Goal: Information Seeking & Learning: Find specific fact

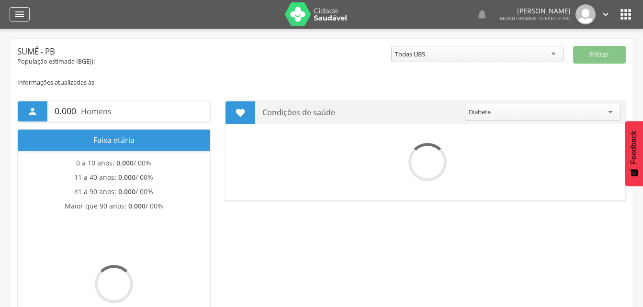
click at [16, 9] on icon "" at bounding box center [19, 14] width 11 height 11
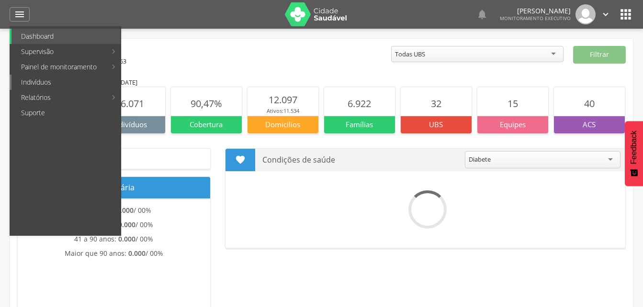
click at [40, 82] on link "Indivíduos" at bounding box center [65, 82] width 109 height 15
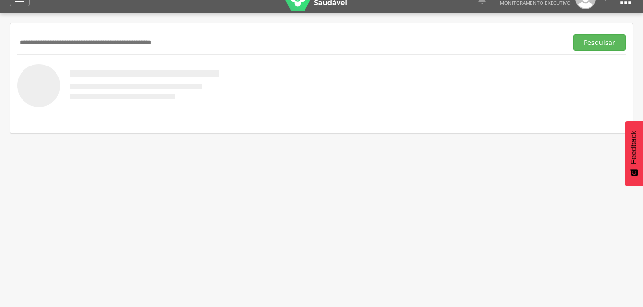
scroll to position [29, 0]
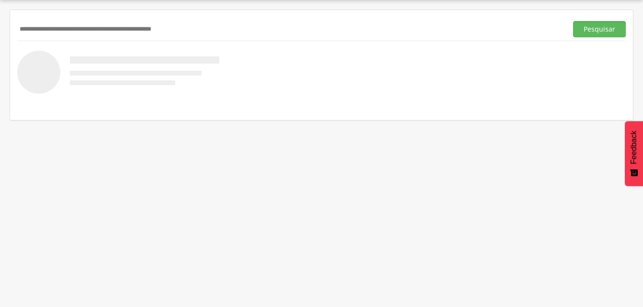
click at [32, 29] on input "text" at bounding box center [290, 29] width 546 height 16
click at [34, 25] on input "text" at bounding box center [290, 29] width 546 height 16
click at [600, 32] on button "Pesquisar" at bounding box center [599, 29] width 53 height 16
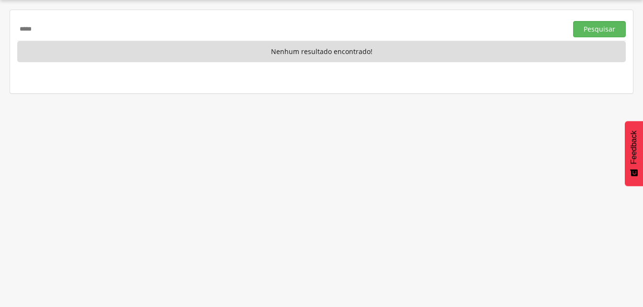
click at [41, 30] on input "*****" at bounding box center [290, 29] width 546 height 16
type input "*"
click at [48, 33] on input "text" at bounding box center [290, 29] width 546 height 16
click at [591, 30] on button "Pesquisar" at bounding box center [599, 29] width 53 height 16
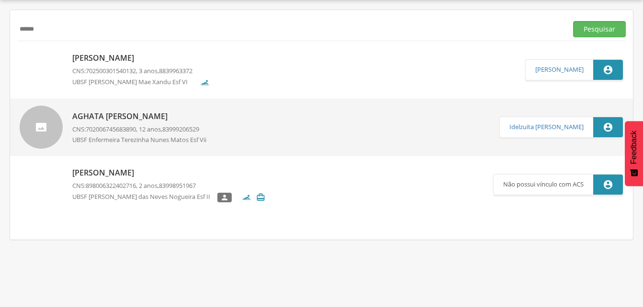
click at [52, 31] on input "******" at bounding box center [290, 29] width 546 height 16
click at [39, 30] on input "**********" at bounding box center [290, 29] width 546 height 16
click at [594, 33] on button "Pesquisar" at bounding box center [599, 29] width 53 height 16
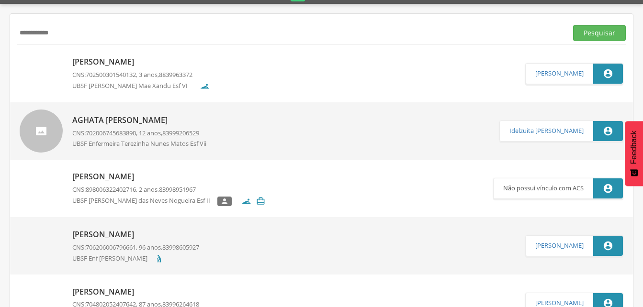
scroll to position [0, 0]
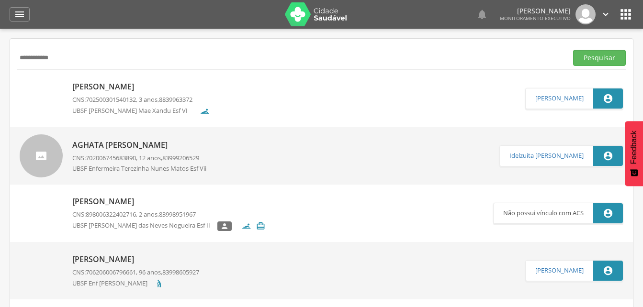
click at [79, 61] on input "**********" at bounding box center [290, 58] width 546 height 16
type input "*"
type input "**********"
click at [598, 56] on button "Pesquisar" at bounding box center [599, 58] width 53 height 16
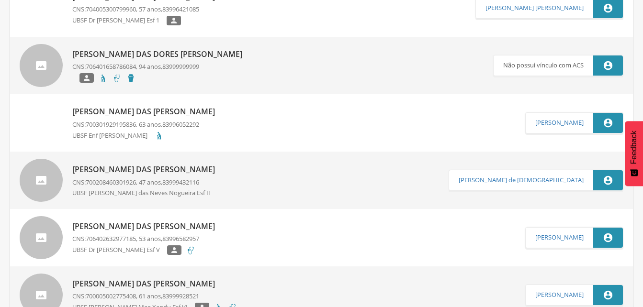
scroll to position [96, 0]
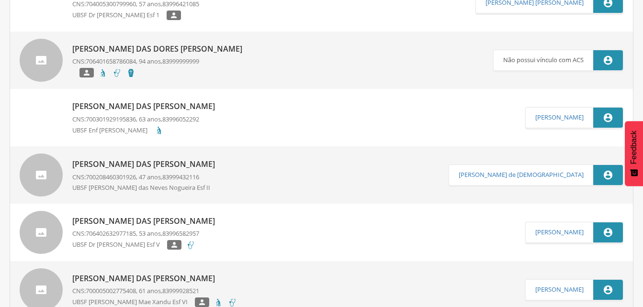
click at [159, 165] on p "[PERSON_NAME] das [PERSON_NAME]" at bounding box center [145, 164] width 147 height 11
type input "**********"
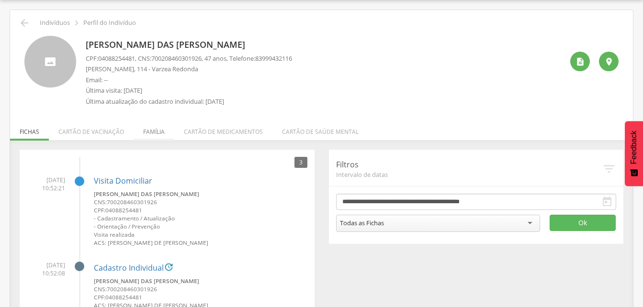
click at [148, 132] on li "Família" at bounding box center [154, 129] width 41 height 23
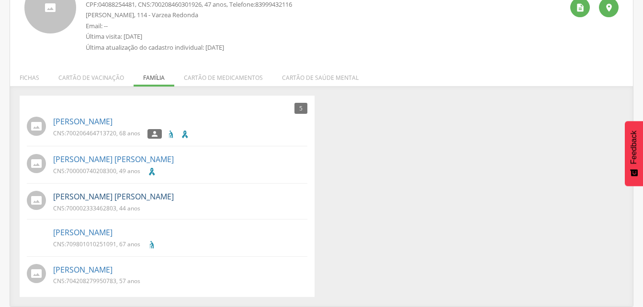
click at [108, 199] on link "[PERSON_NAME] [PERSON_NAME]" at bounding box center [113, 197] width 121 height 11
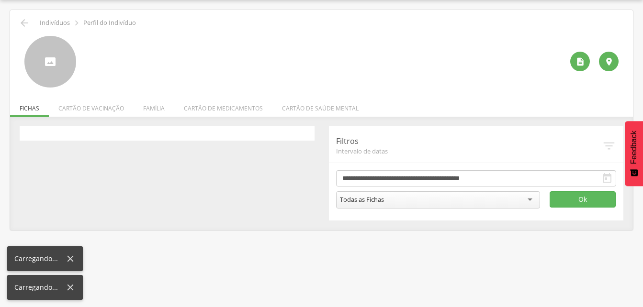
scroll to position [29, 0]
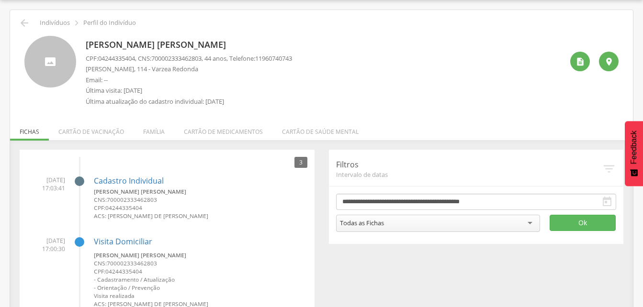
click at [157, 56] on span "700002333462803" at bounding box center [176, 58] width 50 height 9
drag, startPoint x: 157, startPoint y: 58, endPoint x: 210, endPoint y: 61, distance: 53.7
click at [210, 61] on p "CPF: 04244335404 , CNS: [PHONE_NUMBER] , 44 anos, Telefone: [PHONE_NUMBER]" at bounding box center [189, 58] width 206 height 9
drag, startPoint x: 210, startPoint y: 61, endPoint x: 195, endPoint y: 58, distance: 15.6
copy p "700002333462803"
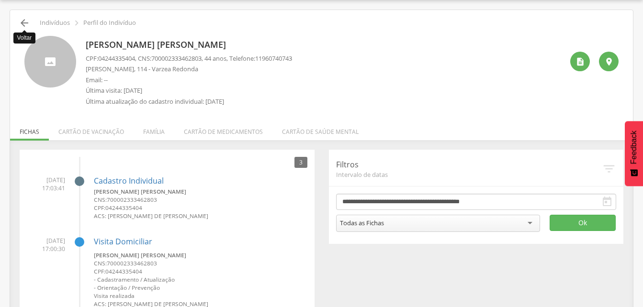
click at [22, 25] on icon "" at bounding box center [24, 22] width 11 height 11
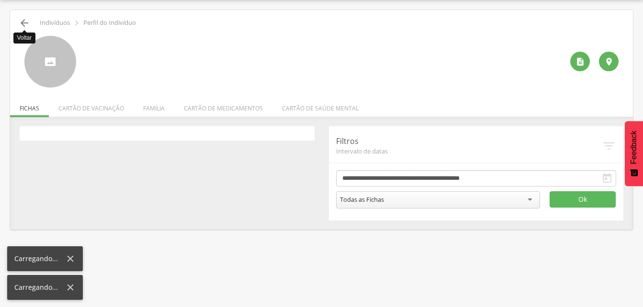
click at [22, 25] on icon "" at bounding box center [24, 22] width 11 height 11
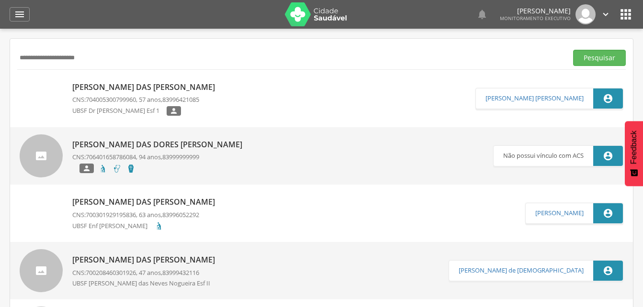
click at [97, 57] on input "**********" at bounding box center [290, 58] width 546 height 16
type input "*"
click at [606, 59] on button "Pesquisar" at bounding box center [599, 58] width 53 height 16
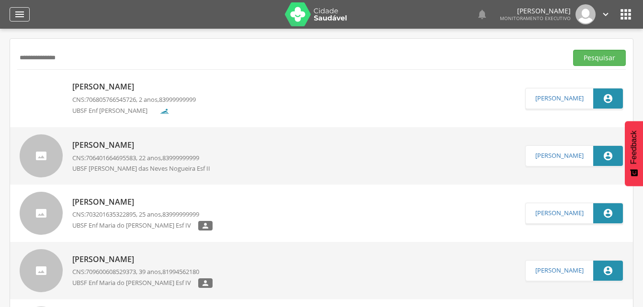
click at [13, 10] on div "" at bounding box center [20, 14] width 20 height 14
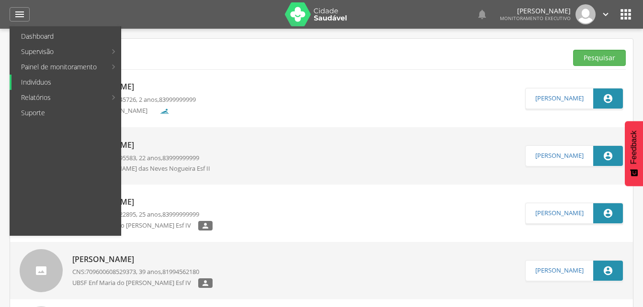
click at [33, 81] on link "Indivíduos" at bounding box center [65, 82] width 109 height 15
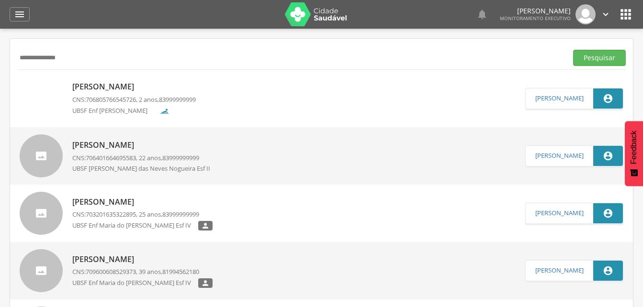
click at [79, 59] on input "**********" at bounding box center [290, 58] width 546 height 16
type input "*"
click at [600, 62] on button "Pesquisar" at bounding box center [599, 58] width 53 height 16
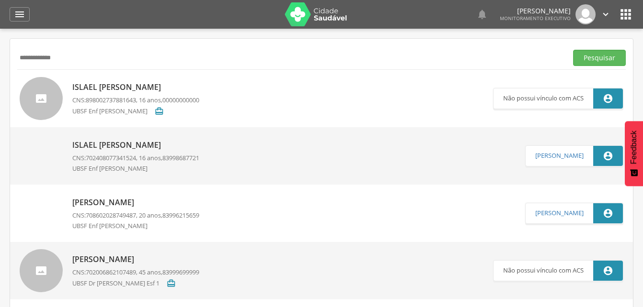
click at [133, 147] on p "Islael [PERSON_NAME]" at bounding box center [135, 145] width 127 height 11
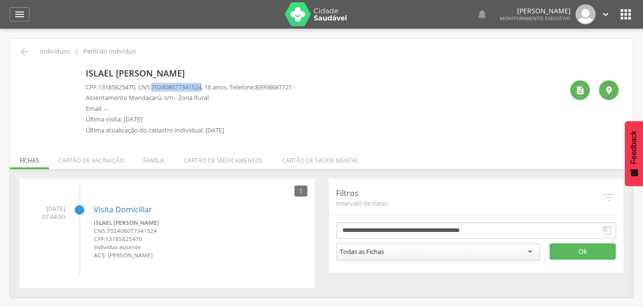
drag, startPoint x: 156, startPoint y: 84, endPoint x: 210, endPoint y: 86, distance: 54.1
click at [210, 86] on p "CPF: 13185825470 , CNS: [PHONE_NUMBER] , 16 anos, Telefone: [PHONE_NUMBER]" at bounding box center [189, 87] width 206 height 9
drag, startPoint x: 210, startPoint y: 86, endPoint x: 191, endPoint y: 86, distance: 19.2
copy p "702408077341524"
click at [25, 50] on icon "" at bounding box center [24, 51] width 11 height 11
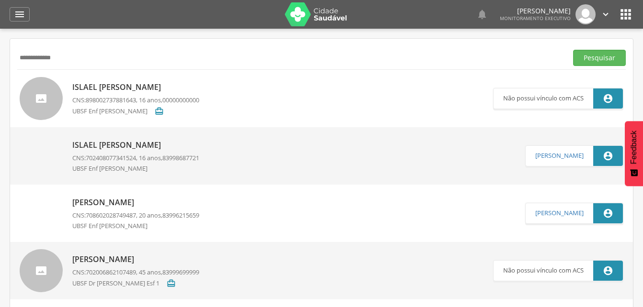
click at [68, 58] on input "**********" at bounding box center [290, 58] width 546 height 16
type input "*"
click at [76, 59] on input "**********" at bounding box center [290, 58] width 546 height 16
click at [601, 57] on button "Pesquisar" at bounding box center [599, 58] width 53 height 16
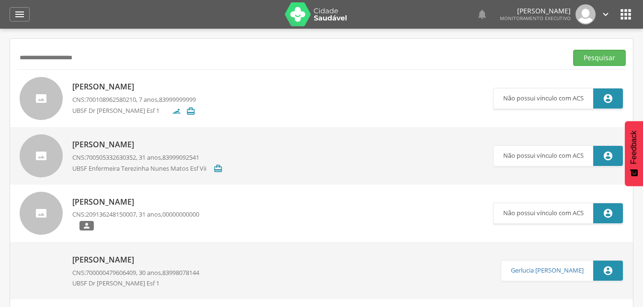
click at [75, 58] on input "**********" at bounding box center [290, 58] width 546 height 16
click at [78, 58] on input "**********" at bounding box center [290, 58] width 546 height 16
drag, startPoint x: 593, startPoint y: 56, endPoint x: 569, endPoint y: 58, distance: 23.6
click at [592, 56] on button "Pesquisar" at bounding box center [599, 58] width 53 height 16
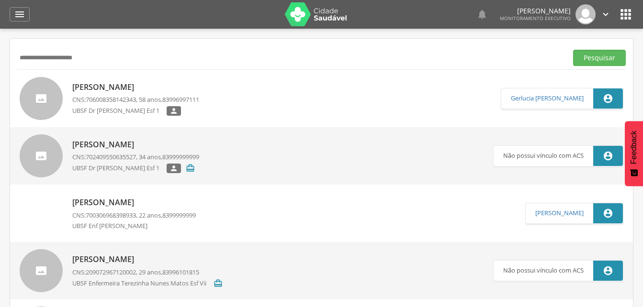
click at [125, 88] on p "[PERSON_NAME]" at bounding box center [135, 87] width 127 height 11
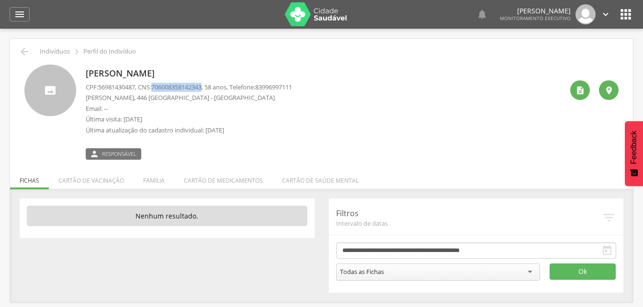
drag, startPoint x: 156, startPoint y: 86, endPoint x: 210, endPoint y: 87, distance: 53.6
click at [210, 87] on p "CPF: 56981430487 , CNS: [PHONE_NUMBER] , 58 anos, Telefone: [PHONE_NUMBER]" at bounding box center [189, 87] width 206 height 9
drag, startPoint x: 210, startPoint y: 87, endPoint x: 198, endPoint y: 88, distance: 11.5
copy p "706008358142343"
click at [245, 109] on p "Email: --" at bounding box center [189, 108] width 206 height 9
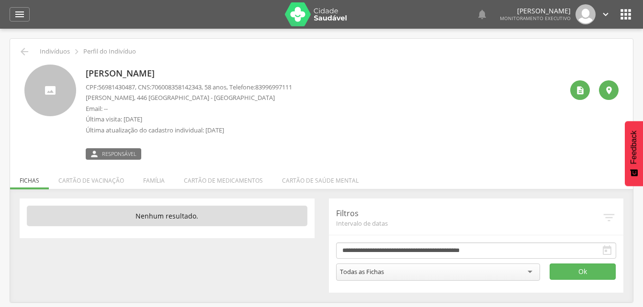
click at [292, 123] on p "Última visita: [DATE]" at bounding box center [189, 119] width 206 height 9
click at [278, 86] on span "83996997111" at bounding box center [273, 87] width 37 height 9
drag, startPoint x: 278, startPoint y: 86, endPoint x: 303, endPoint y: 112, distance: 35.2
click at [292, 112] on p "Email: --" at bounding box center [189, 108] width 206 height 9
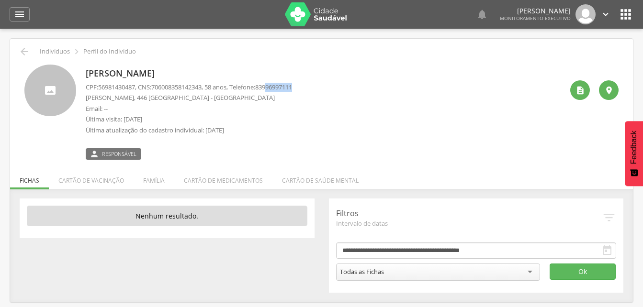
drag, startPoint x: 278, startPoint y: 87, endPoint x: 312, endPoint y: 88, distance: 33.5
click at [312, 88] on div "[PERSON_NAME] CPF: 56981430487 , CNS: [PHONE_NUMBER] , 58 anos, Telefone: 83996…" at bounding box center [324, 112] width 477 height 95
drag, startPoint x: 312, startPoint y: 88, endPoint x: 304, endPoint y: 89, distance: 7.7
copy span "96997111"
click at [28, 52] on icon "" at bounding box center [24, 51] width 11 height 11
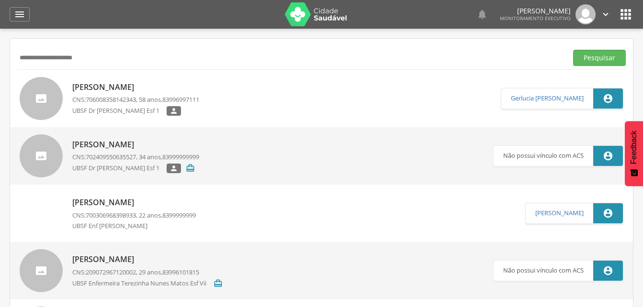
click at [105, 57] on input "**********" at bounding box center [290, 58] width 546 height 16
type input "*"
click at [588, 62] on button "Pesquisar" at bounding box center [599, 58] width 53 height 16
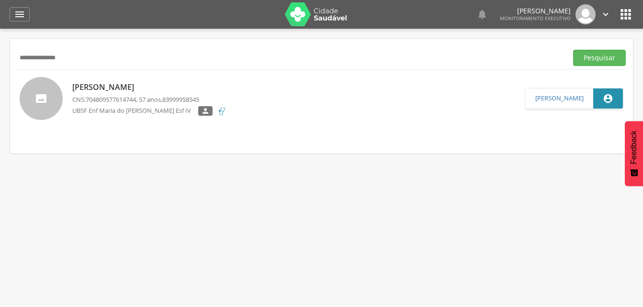
click at [155, 89] on p "[PERSON_NAME]" at bounding box center [149, 87] width 154 height 11
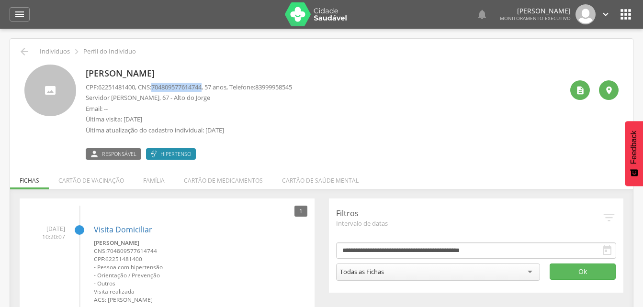
drag, startPoint x: 158, startPoint y: 87, endPoint x: 210, endPoint y: 88, distance: 51.7
click at [202, 88] on span "704809577614744" at bounding box center [176, 87] width 50 height 9
drag, startPoint x: 210, startPoint y: 88, endPoint x: 188, endPoint y: 88, distance: 22.0
copy span "704809577614744"
click at [148, 182] on li "Família" at bounding box center [154, 178] width 41 height 23
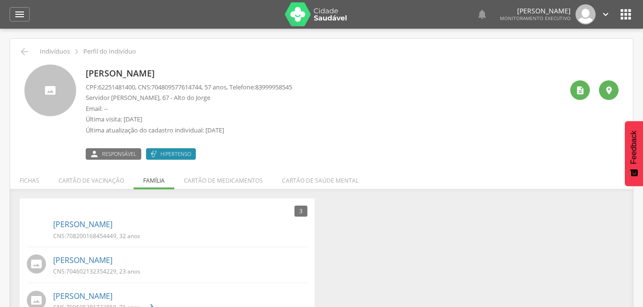
scroll to position [29, 0]
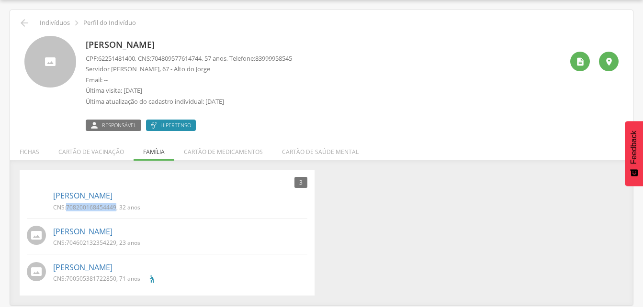
drag, startPoint x: 65, startPoint y: 205, endPoint x: 115, endPoint y: 207, distance: 50.3
click at [115, 207] on p "CNS: 708200168454449 , 32 anos" at bounding box center [96, 208] width 87 height 8
drag, startPoint x: 115, startPoint y: 207, endPoint x: 106, endPoint y: 209, distance: 9.8
copy p "708200168454449"
click at [81, 235] on link "[PERSON_NAME]" at bounding box center [82, 232] width 59 height 11
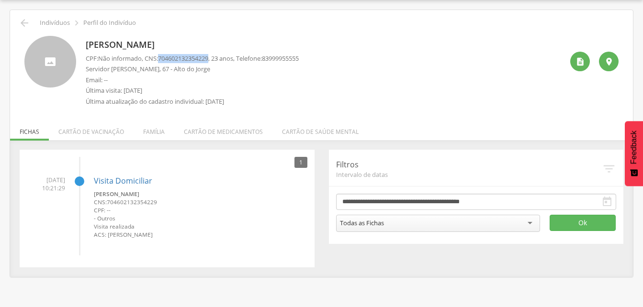
drag, startPoint x: 162, startPoint y: 57, endPoint x: 215, endPoint y: 60, distance: 52.8
click at [208, 60] on span "704602132354229" at bounding box center [183, 58] width 50 height 9
drag, startPoint x: 215, startPoint y: 60, endPoint x: 200, endPoint y: 59, distance: 14.9
copy span "704602132354229"
click at [157, 128] on li "Família" at bounding box center [154, 129] width 41 height 23
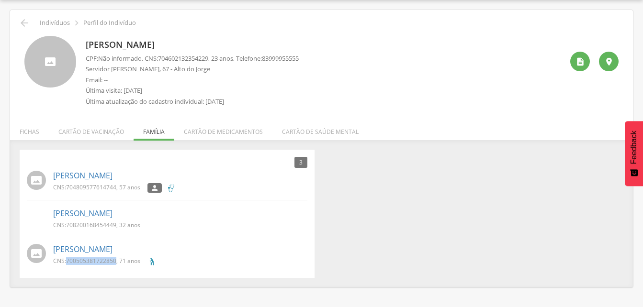
drag, startPoint x: 66, startPoint y: 259, endPoint x: 115, endPoint y: 261, distance: 49.4
click at [115, 261] on p "CNS: 700505381722850 , 71 anos" at bounding box center [96, 261] width 87 height 8
drag, startPoint x: 115, startPoint y: 261, endPoint x: 101, endPoint y: 261, distance: 14.8
copy p "700505381722850"
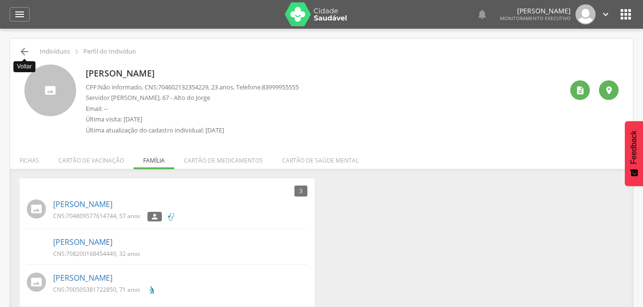
click at [23, 51] on icon "" at bounding box center [24, 51] width 11 height 11
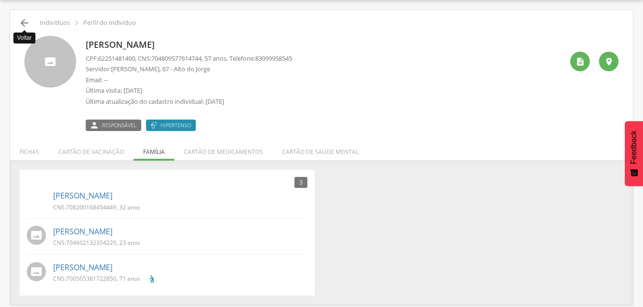
click at [22, 24] on icon "" at bounding box center [24, 22] width 11 height 11
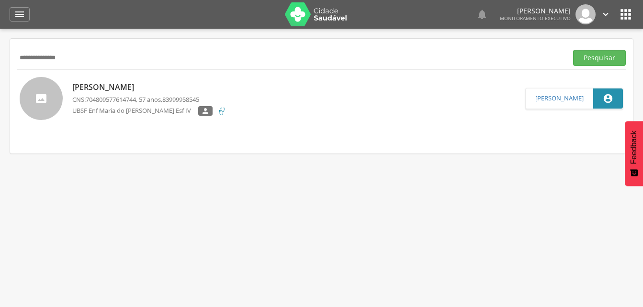
click at [90, 61] on input "**********" at bounding box center [290, 58] width 546 height 16
type input "*"
click at [611, 55] on button "Pesquisar" at bounding box center [599, 58] width 53 height 16
click at [121, 91] on p "[PERSON_NAME]" at bounding box center [135, 87] width 127 height 11
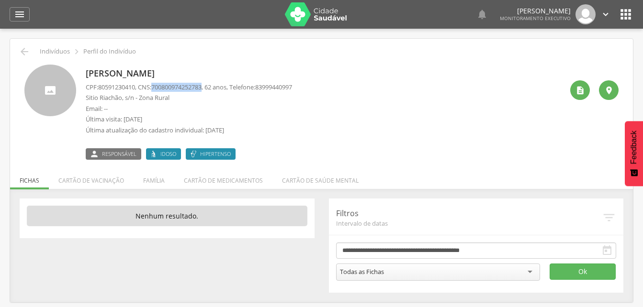
drag, startPoint x: 156, startPoint y: 87, endPoint x: 210, endPoint y: 88, distance: 54.1
click at [210, 88] on p "CPF: 80591230410 , CNS: [PHONE_NUMBER] , 62 anos, Telefone: [PHONE_NUMBER]" at bounding box center [189, 87] width 206 height 9
copy p "700800974252783"
click at [26, 50] on icon "" at bounding box center [24, 51] width 11 height 11
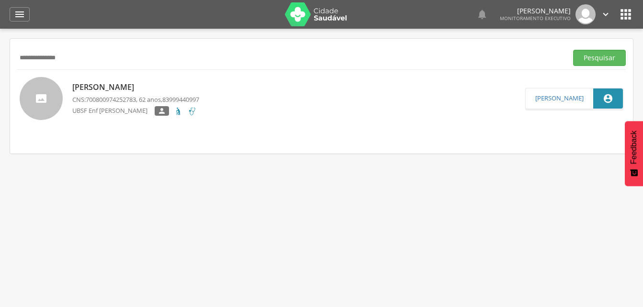
click at [81, 59] on input "**********" at bounding box center [290, 58] width 546 height 16
click at [49, 58] on input "**********" at bounding box center [290, 58] width 546 height 16
click at [601, 61] on button "Pesquisar" at bounding box center [599, 58] width 53 height 16
click at [143, 92] on p "[PERSON_NAME]" at bounding box center [135, 87] width 127 height 11
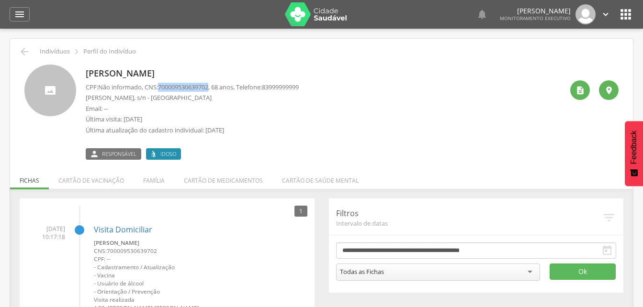
drag, startPoint x: 162, startPoint y: 85, endPoint x: 215, endPoint y: 89, distance: 53.3
click at [208, 89] on span "700009530639702" at bounding box center [183, 87] width 50 height 9
drag, startPoint x: 215, startPoint y: 89, endPoint x: 201, endPoint y: 87, distance: 14.5
copy span "700009530639702"
click at [24, 51] on icon "" at bounding box center [24, 51] width 11 height 11
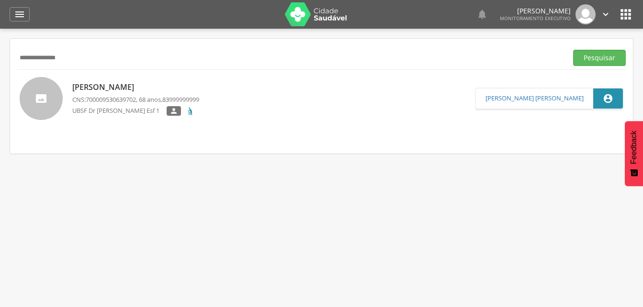
click at [89, 57] on input "**********" at bounding box center [290, 58] width 546 height 16
click at [52, 58] on input "**********" at bounding box center [290, 58] width 546 height 16
drag, startPoint x: 612, startPoint y: 59, endPoint x: 559, endPoint y: 56, distance: 53.2
click at [612, 59] on button "Pesquisar" at bounding box center [599, 58] width 53 height 16
click at [135, 100] on span "700501932872655" at bounding box center [111, 99] width 50 height 9
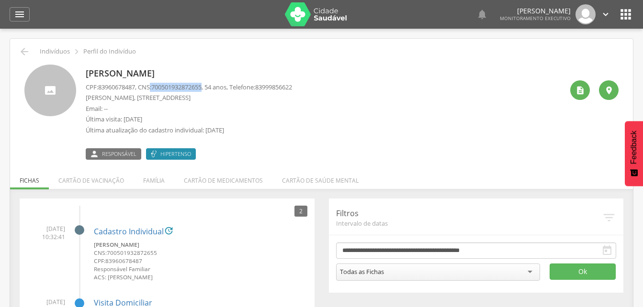
drag, startPoint x: 154, startPoint y: 84, endPoint x: 209, endPoint y: 87, distance: 55.1
click at [209, 87] on p "CPF: 83960678487 , CNS: [PHONE_NUMBER] , 54 anos, Telefone: [PHONE_NUMBER]" at bounding box center [189, 87] width 206 height 9
drag, startPoint x: 209, startPoint y: 87, endPoint x: 196, endPoint y: 88, distance: 13.4
click at [25, 54] on icon "" at bounding box center [24, 51] width 11 height 11
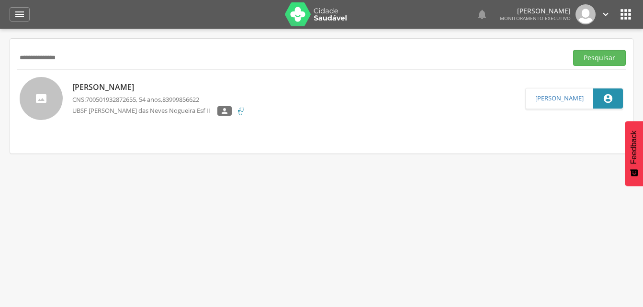
click at [83, 60] on input "**********" at bounding box center [290, 58] width 546 height 16
type input "*"
click at [584, 56] on button "Pesquisar" at bounding box center [599, 58] width 53 height 16
click at [129, 93] on div "[PERSON_NAME] CNS: 708908769788415 , 39 anos, 83999589084 UBSF Dr [PERSON_NAME]…" at bounding box center [135, 99] width 127 height 40
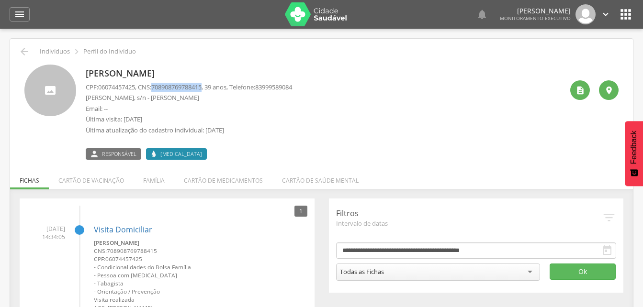
drag, startPoint x: 156, startPoint y: 87, endPoint x: 210, endPoint y: 89, distance: 54.1
click at [210, 89] on p "CPF: 06074457425 , CNS: [PHONE_NUMBER] , 39 anos, Telefone: [PHONE_NUMBER]" at bounding box center [189, 87] width 206 height 9
drag, startPoint x: 210, startPoint y: 89, endPoint x: 189, endPoint y: 87, distance: 21.6
click at [154, 179] on li "Família" at bounding box center [154, 178] width 41 height 23
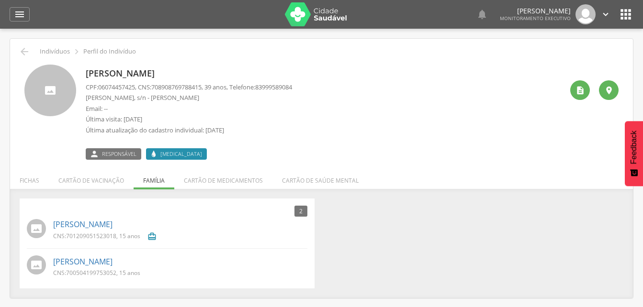
scroll to position [29, 0]
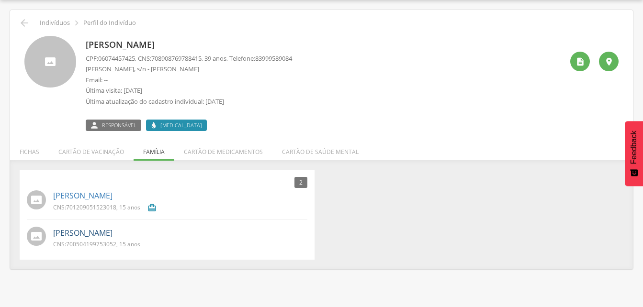
click at [97, 237] on link "[PERSON_NAME]" at bounding box center [82, 233] width 59 height 11
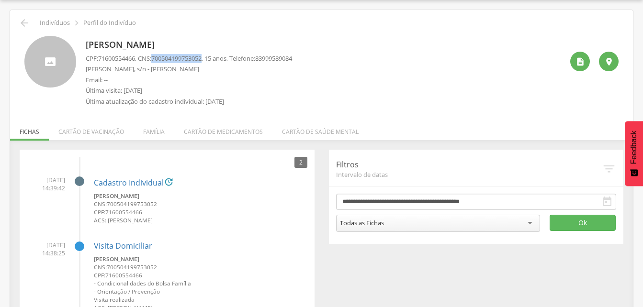
drag, startPoint x: 156, startPoint y: 57, endPoint x: 210, endPoint y: 59, distance: 54.1
click at [210, 59] on p "CPF: 71600554466 , CNS: [PHONE_NUMBER] , 15 anos, Telefone: [PHONE_NUMBER]" at bounding box center [189, 58] width 206 height 9
drag, startPoint x: 210, startPoint y: 59, endPoint x: 185, endPoint y: 59, distance: 24.9
click at [160, 131] on li "Família" at bounding box center [154, 129] width 41 height 23
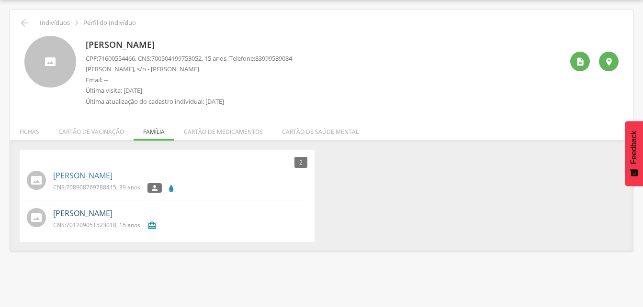
click at [94, 216] on link "[PERSON_NAME]" at bounding box center [82, 213] width 59 height 11
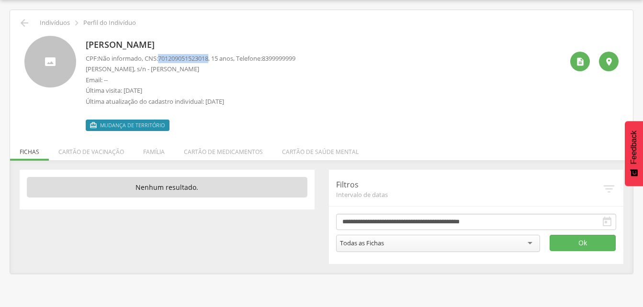
drag, startPoint x: 160, startPoint y: 57, endPoint x: 215, endPoint y: 58, distance: 54.1
click at [215, 58] on p "CPF: Não informado , CNS: [PHONE_NUMBER] , 15 anos, Telefone: [PHONE_NUMBER]" at bounding box center [191, 58] width 210 height 9
drag, startPoint x: 215, startPoint y: 58, endPoint x: 196, endPoint y: 60, distance: 18.8
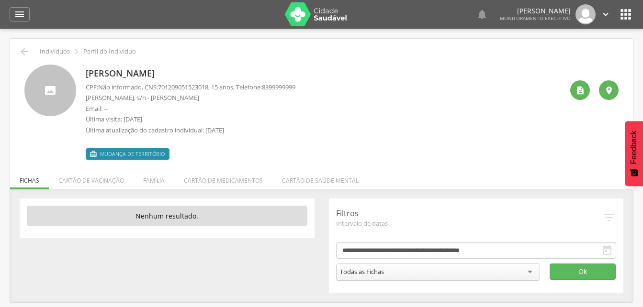
drag, startPoint x: 157, startPoint y: 181, endPoint x: 148, endPoint y: 183, distance: 8.8
click at [157, 181] on li "Família" at bounding box center [154, 178] width 41 height 23
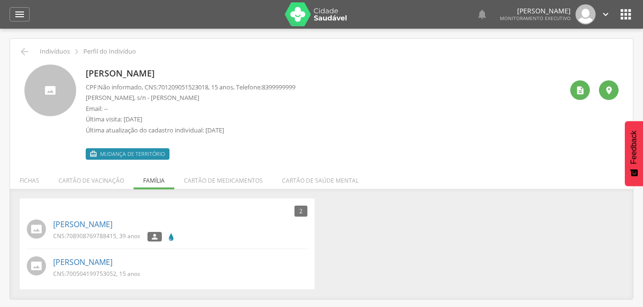
scroll to position [29, 0]
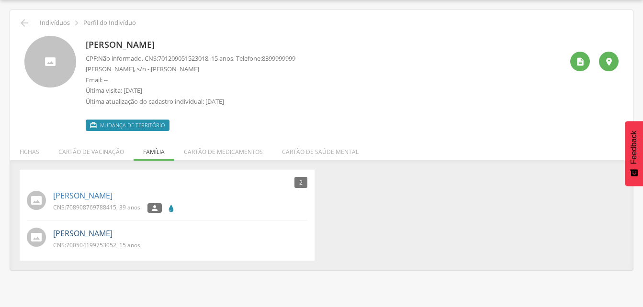
click at [100, 231] on link "[PERSON_NAME]" at bounding box center [82, 233] width 59 height 11
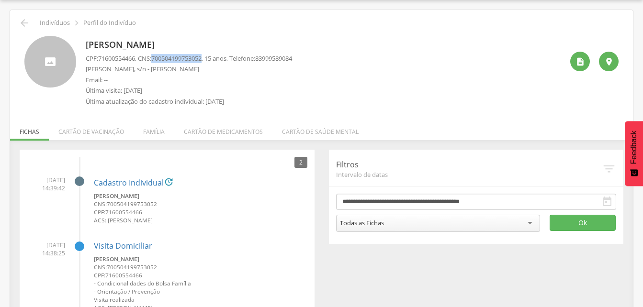
drag, startPoint x: 157, startPoint y: 59, endPoint x: 211, endPoint y: 62, distance: 54.2
click at [211, 62] on p "CPF: 71600554466 , CNS: [PHONE_NUMBER] , 15 anos, Telefone: [PHONE_NUMBER]" at bounding box center [189, 58] width 206 height 9
drag, startPoint x: 211, startPoint y: 62, endPoint x: 199, endPoint y: 58, distance: 12.4
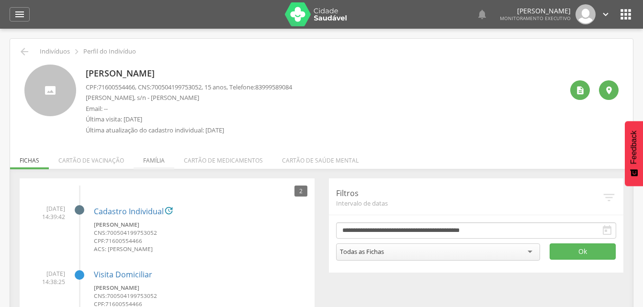
click at [154, 161] on li "Família" at bounding box center [154, 158] width 41 height 23
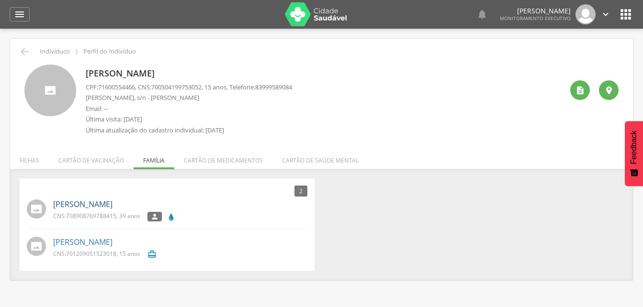
click at [108, 207] on link "[PERSON_NAME]" at bounding box center [82, 204] width 59 height 11
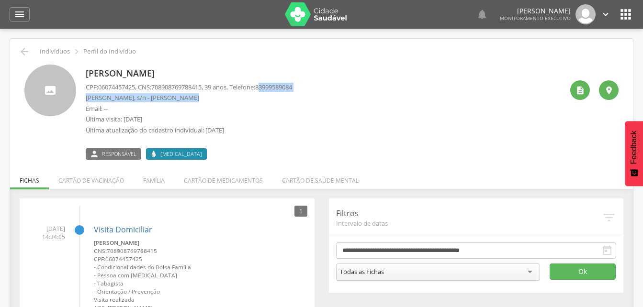
drag, startPoint x: 273, startPoint y: 86, endPoint x: 344, endPoint y: 93, distance: 71.3
click at [344, 93] on div "[PERSON_NAME] CPF: 06074457425 , CNS: [PHONE_NUMBER] , 39 anos, Telefone: [PHON…" at bounding box center [324, 112] width 477 height 95
drag, startPoint x: 344, startPoint y: 93, endPoint x: 273, endPoint y: 101, distance: 71.2
click at [273, 101] on p "[PERSON_NAME], s/n - [PERSON_NAME]" at bounding box center [189, 97] width 206 height 9
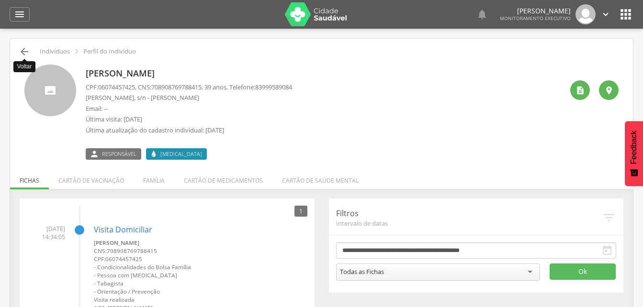
click at [26, 54] on icon "" at bounding box center [24, 51] width 11 height 11
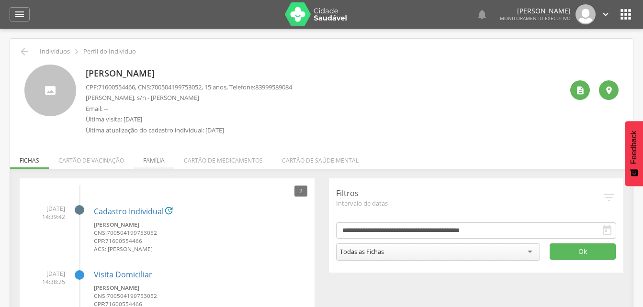
click at [159, 158] on li "Família" at bounding box center [154, 158] width 41 height 23
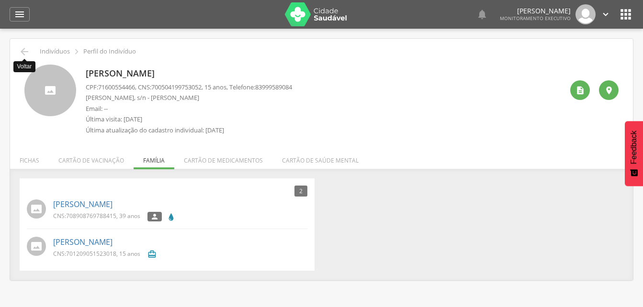
click at [21, 52] on icon "" at bounding box center [24, 51] width 11 height 11
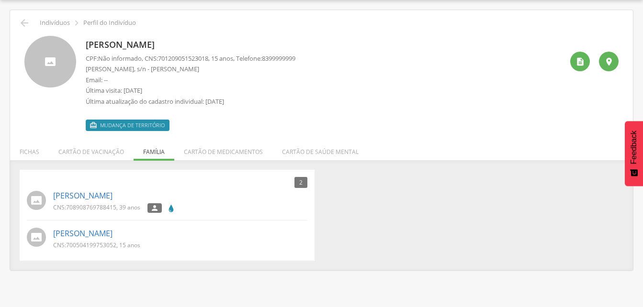
click at [57, 21] on p "Indivíduos" at bounding box center [55, 23] width 30 height 8
click at [24, 25] on icon "" at bounding box center [24, 22] width 11 height 11
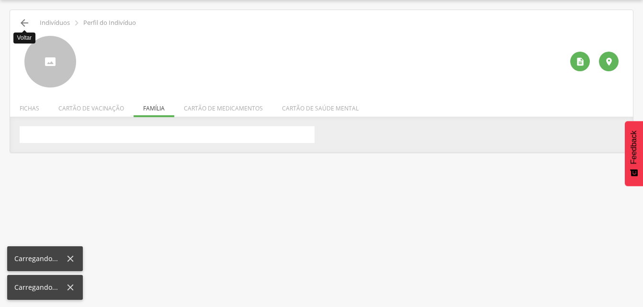
click at [24, 25] on icon "" at bounding box center [24, 22] width 11 height 11
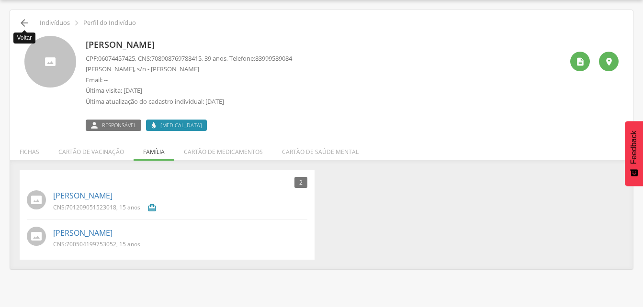
click at [24, 23] on icon "" at bounding box center [24, 22] width 11 height 11
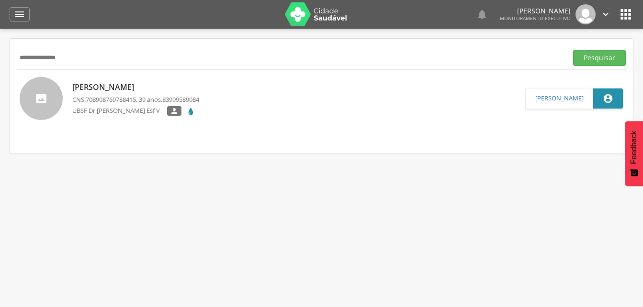
click at [87, 55] on input "**********" at bounding box center [290, 58] width 546 height 16
type input "*"
drag, startPoint x: 605, startPoint y: 59, endPoint x: 475, endPoint y: 59, distance: 130.7
click at [600, 59] on button "Pesquisar" at bounding box center [599, 58] width 53 height 16
click at [91, 94] on div "[PERSON_NAME] CNS: 704309507442698 , 38 anos, 83996440833 UBSF Enf [PERSON_NAME]" at bounding box center [135, 98] width 127 height 39
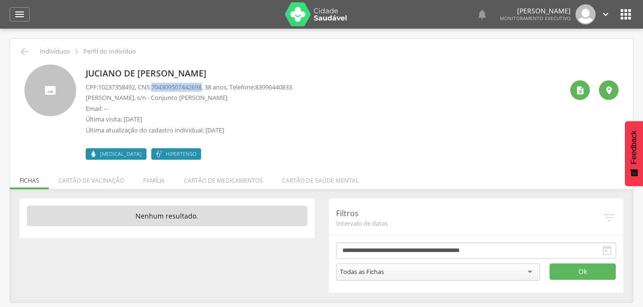
drag, startPoint x: 157, startPoint y: 88, endPoint x: 211, endPoint y: 88, distance: 54.1
click at [211, 88] on p "CPF: 10237358492 , CNS: [PHONE_NUMBER] , 38 anos, Telefone: [PHONE_NUMBER]" at bounding box center [189, 87] width 206 height 9
drag, startPoint x: 211, startPoint y: 88, endPoint x: 200, endPoint y: 88, distance: 11.0
click at [154, 177] on li "Família" at bounding box center [154, 178] width 41 height 23
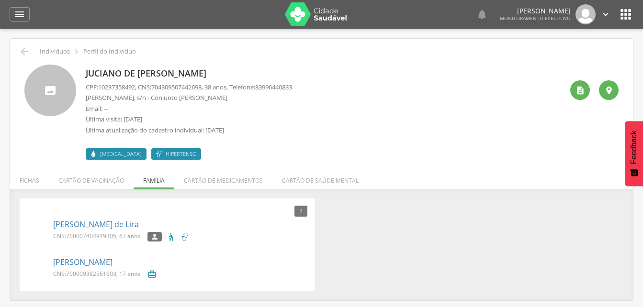
scroll to position [29, 0]
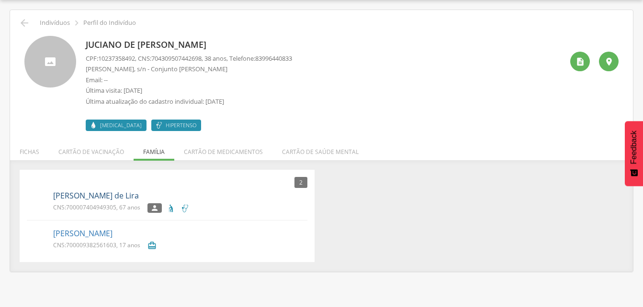
click at [102, 197] on link "[PERSON_NAME] de Lira" at bounding box center [96, 196] width 86 height 11
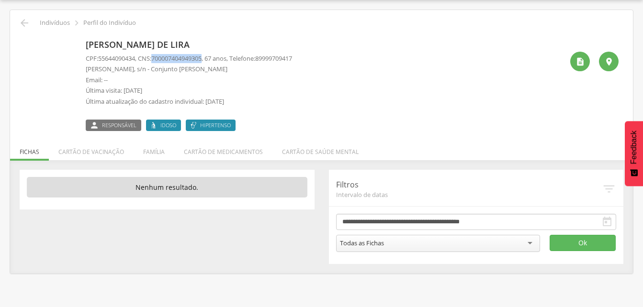
drag, startPoint x: 157, startPoint y: 57, endPoint x: 211, endPoint y: 60, distance: 54.2
click at [211, 60] on p "CPF: 55644090434 , CNS: [PHONE_NUMBER] , 67 anos, Telefone: [PHONE_NUMBER]" at bounding box center [189, 58] width 206 height 9
drag, startPoint x: 211, startPoint y: 60, endPoint x: 200, endPoint y: 61, distance: 10.5
click at [27, 24] on icon "" at bounding box center [24, 22] width 11 height 11
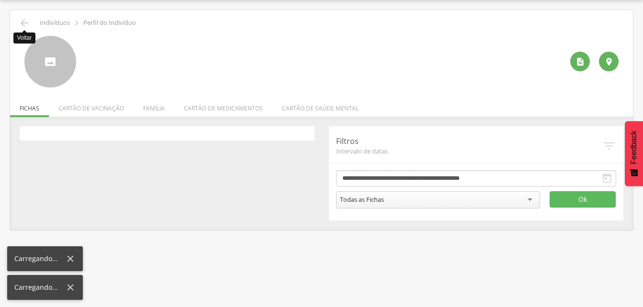
click at [30, 24] on div " Voltar Indivíduos  Perfil do Indivíduo" at bounding box center [321, 22] width 609 height 11
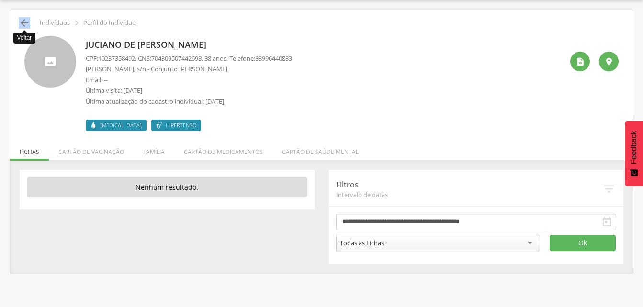
click at [26, 24] on icon "" at bounding box center [24, 22] width 11 height 11
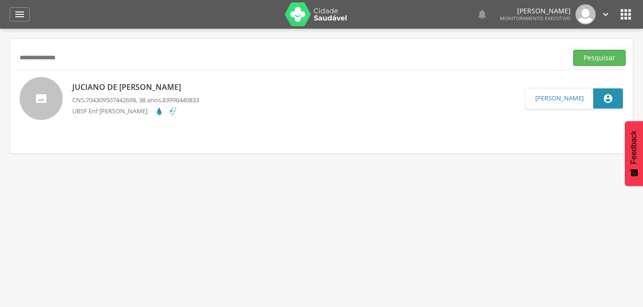
click at [92, 57] on input "**********" at bounding box center [290, 58] width 546 height 16
type input "*"
click at [586, 62] on button "Pesquisar" at bounding box center [599, 58] width 53 height 16
click at [131, 94] on div "[PERSON_NAME] CNS: 704202706658687 , 46 anos, 83998690669 UBSF [PERSON_NAME] VI…" at bounding box center [147, 99] width 151 height 40
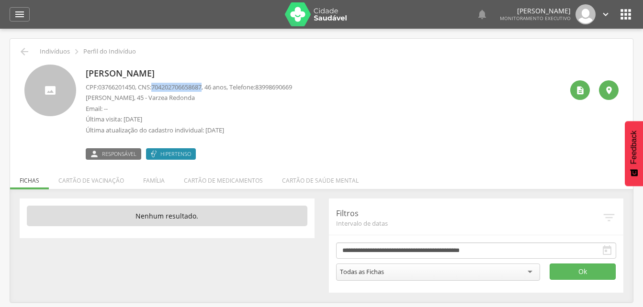
drag, startPoint x: 157, startPoint y: 85, endPoint x: 211, endPoint y: 89, distance: 54.3
click at [211, 89] on p "CPF: 03766201450 , CNS: [PHONE_NUMBER] , 46 anos, Telefone: [PHONE_NUMBER]" at bounding box center [189, 87] width 206 height 9
drag, startPoint x: 211, startPoint y: 89, endPoint x: 192, endPoint y: 87, distance: 18.8
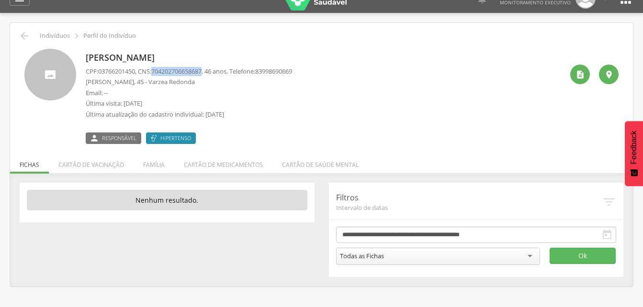
scroll to position [29, 0]
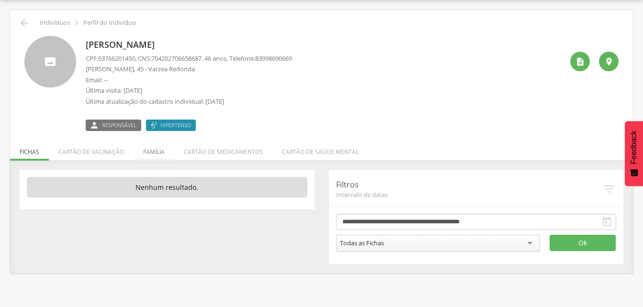
click at [157, 153] on li "Família" at bounding box center [154, 149] width 41 height 23
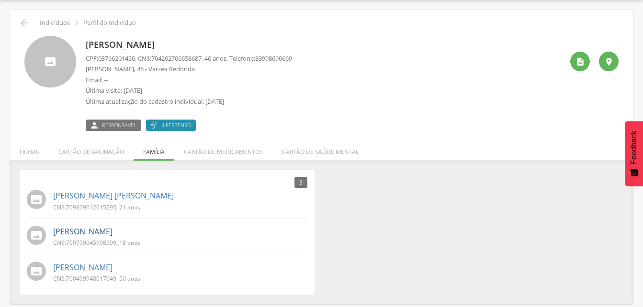
click at [92, 234] on link "[PERSON_NAME]" at bounding box center [82, 232] width 59 height 11
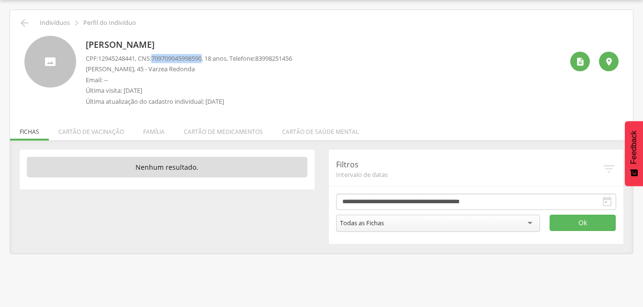
drag, startPoint x: 157, startPoint y: 58, endPoint x: 211, endPoint y: 60, distance: 54.2
click at [211, 60] on p "CPF: 12945248441 , CNS: [PHONE_NUMBER] , 18 anos, Telefone: [PHONE_NUMBER]" at bounding box center [189, 58] width 206 height 9
drag, startPoint x: 211, startPoint y: 60, endPoint x: 202, endPoint y: 60, distance: 8.6
click at [24, 23] on icon "" at bounding box center [24, 22] width 11 height 11
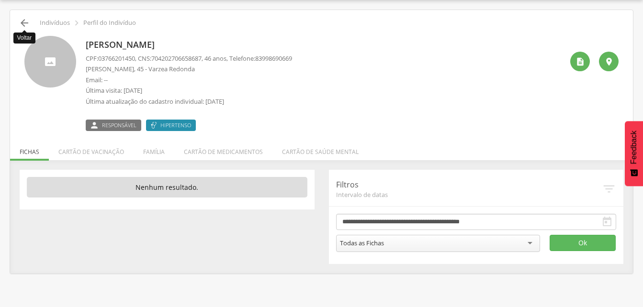
click at [25, 19] on icon "" at bounding box center [24, 22] width 11 height 11
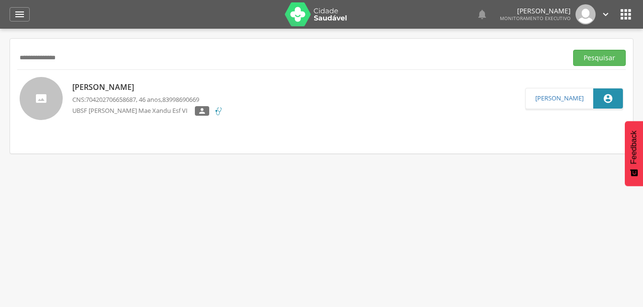
click at [79, 50] on input "**********" at bounding box center [290, 58] width 546 height 16
type input "*"
drag, startPoint x: 578, startPoint y: 58, endPoint x: 493, endPoint y: 77, distance: 86.7
click at [578, 58] on button "Pesquisar" at bounding box center [599, 58] width 53 height 16
click at [125, 91] on p "[PERSON_NAME] das Neves" at bounding box center [135, 87] width 127 height 11
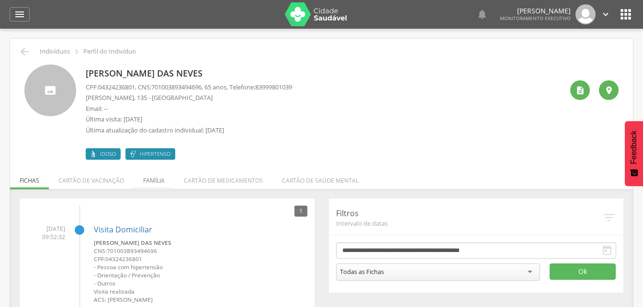
click at [150, 183] on li "Família" at bounding box center [154, 178] width 41 height 23
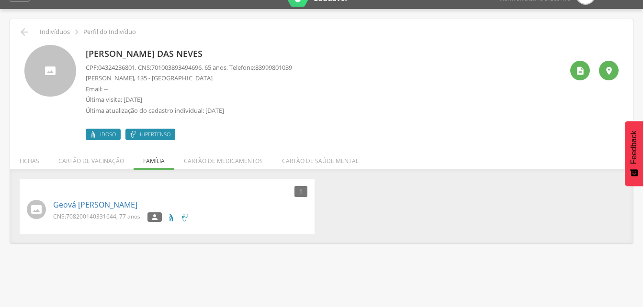
scroll to position [29, 0]
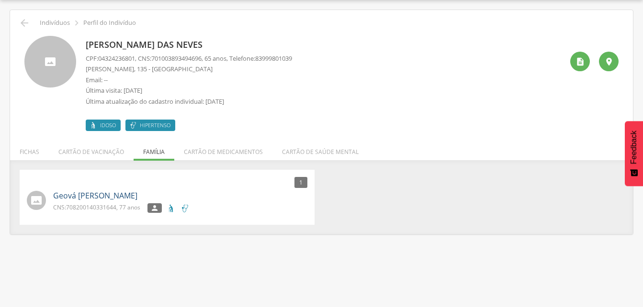
click at [109, 199] on link "Geová [PERSON_NAME]" at bounding box center [95, 196] width 84 height 11
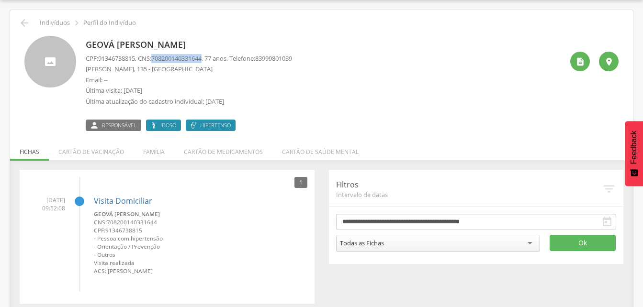
drag, startPoint x: 156, startPoint y: 57, endPoint x: 210, endPoint y: 57, distance: 54.1
click at [210, 57] on p "CPF: 91346738815 , CNS: [PHONE_NUMBER] , 77 anos, Telefone: [PHONE_NUMBER]" at bounding box center [189, 58] width 206 height 9
drag, startPoint x: 210, startPoint y: 57, endPoint x: 199, endPoint y: 61, distance: 11.2
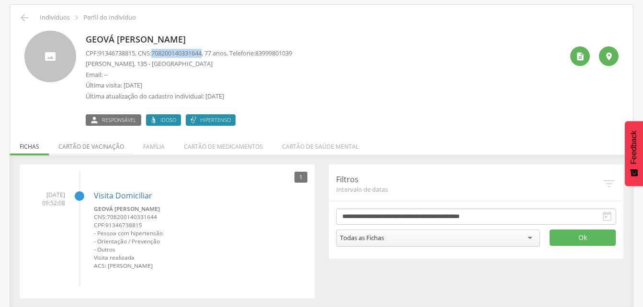
scroll to position [35, 0]
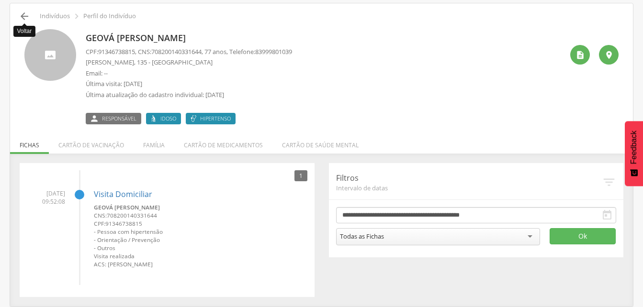
click at [25, 14] on icon "" at bounding box center [24, 16] width 11 height 11
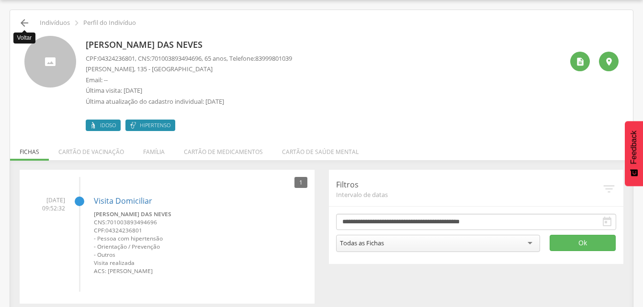
scroll to position [35, 0]
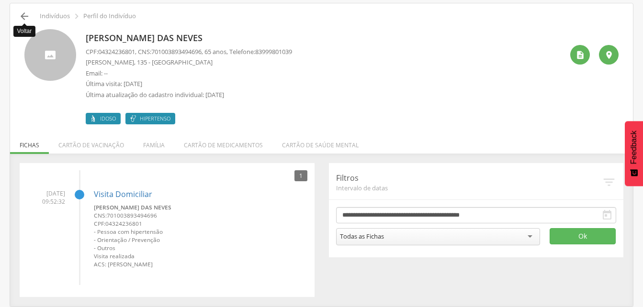
click at [28, 22] on icon "" at bounding box center [24, 16] width 11 height 11
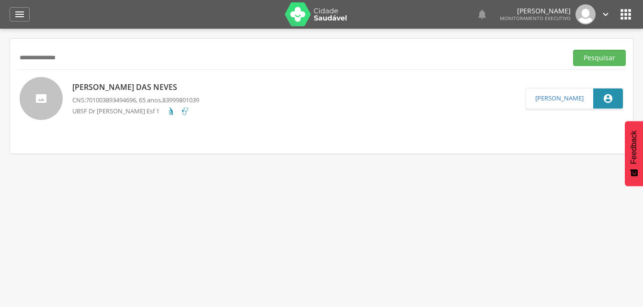
click at [81, 59] on input "**********" at bounding box center [290, 58] width 546 height 16
type input "*"
drag, startPoint x: 590, startPoint y: 57, endPoint x: 579, endPoint y: 60, distance: 12.1
click at [590, 57] on button "Pesquisar" at bounding box center [599, 58] width 53 height 16
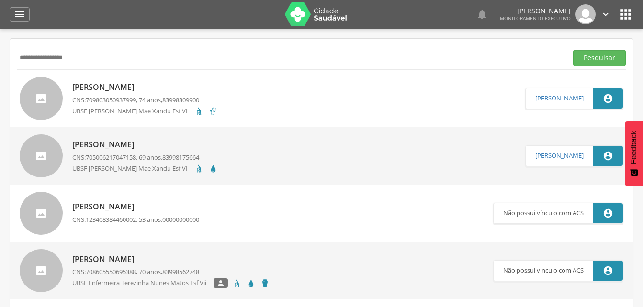
click at [113, 92] on p "[PERSON_NAME]" at bounding box center [145, 87] width 146 height 11
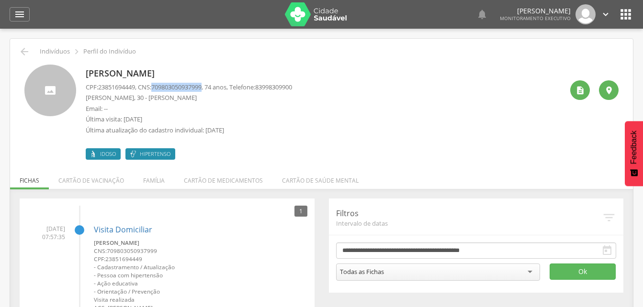
drag, startPoint x: 156, startPoint y: 86, endPoint x: 211, endPoint y: 87, distance: 54.6
click at [211, 87] on p "CPF: 23851694449 , CNS: [PHONE_NUMBER] , 74 anos, Telefone: [PHONE_NUMBER]" at bounding box center [189, 87] width 206 height 9
drag, startPoint x: 211, startPoint y: 87, endPoint x: 198, endPoint y: 87, distance: 12.5
click at [28, 51] on icon "" at bounding box center [24, 51] width 11 height 11
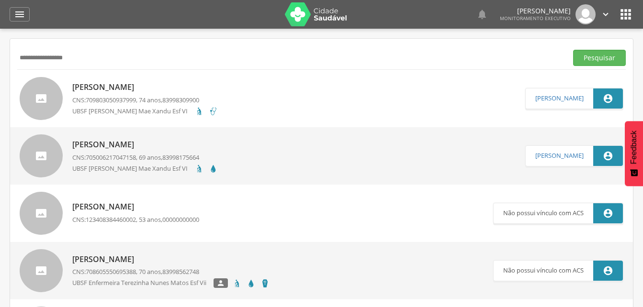
click at [89, 58] on input "**********" at bounding box center [290, 58] width 546 height 16
type input "*"
drag, startPoint x: 591, startPoint y: 61, endPoint x: 500, endPoint y: 74, distance: 91.4
click at [591, 61] on button "Pesquisar" at bounding box center [599, 58] width 53 height 16
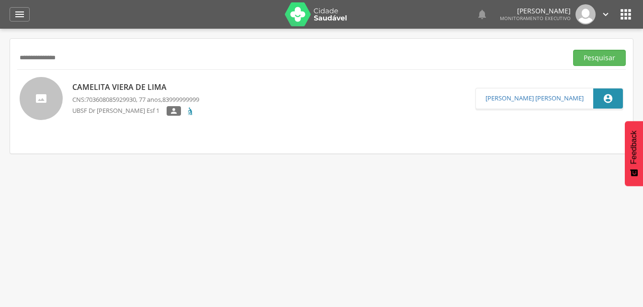
click at [98, 90] on p "Camelita Viera de Lima" at bounding box center [135, 87] width 127 height 11
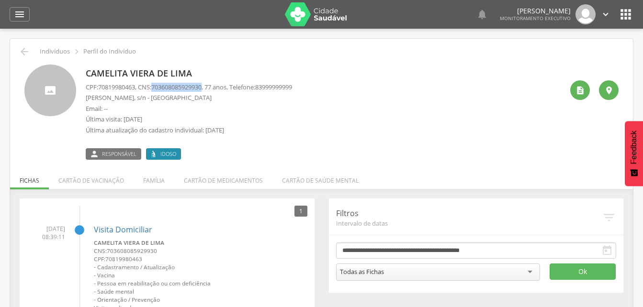
drag, startPoint x: 157, startPoint y: 87, endPoint x: 210, endPoint y: 86, distance: 53.2
click at [210, 86] on p "CPF: 70819980463 , CNS: [PHONE_NUMBER] , 77 anos, Telefone: [PHONE_NUMBER]" at bounding box center [189, 87] width 206 height 9
drag, startPoint x: 210, startPoint y: 86, endPoint x: 199, endPoint y: 87, distance: 11.0
click at [23, 56] on icon "" at bounding box center [24, 51] width 11 height 11
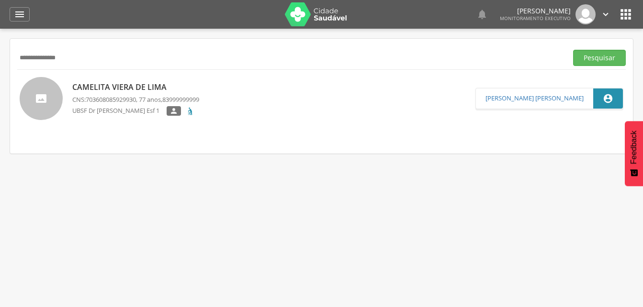
click at [79, 61] on input "**********" at bounding box center [290, 58] width 546 height 16
click at [55, 58] on input "**********" at bounding box center [290, 58] width 546 height 16
click at [584, 59] on button "Pesquisar" at bounding box center [599, 58] width 53 height 16
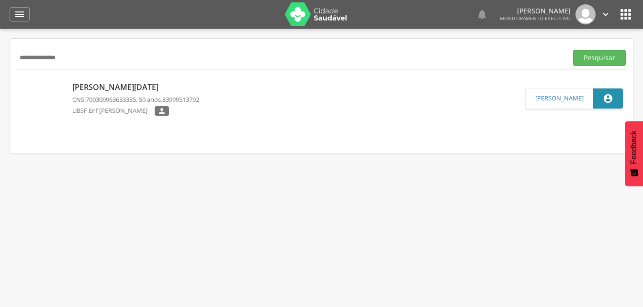
click at [90, 100] on span "700300963633335" at bounding box center [111, 99] width 50 height 9
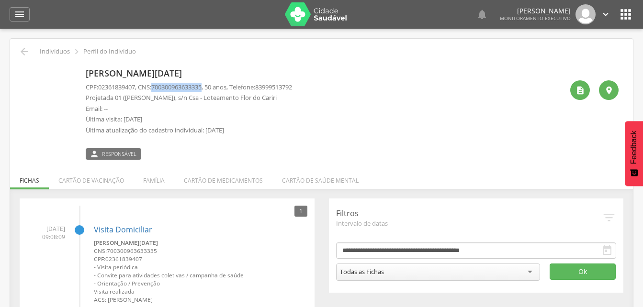
drag, startPoint x: 159, startPoint y: 84, endPoint x: 211, endPoint y: 90, distance: 52.9
click at [211, 90] on p "CPF: 02361839407 , CNS: [PHONE_NUMBER] , 50 anos, Telefone: [PHONE_NUMBER]" at bounding box center [189, 87] width 206 height 9
drag, startPoint x: 211, startPoint y: 90, endPoint x: 198, endPoint y: 85, distance: 14.2
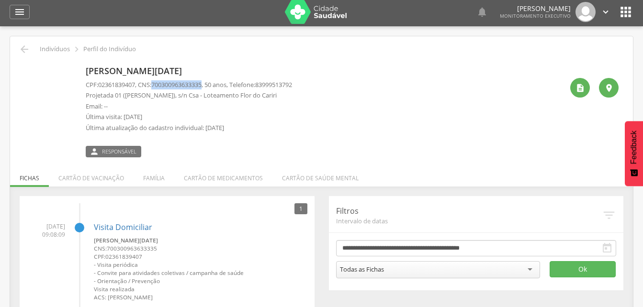
scroll to position [35, 0]
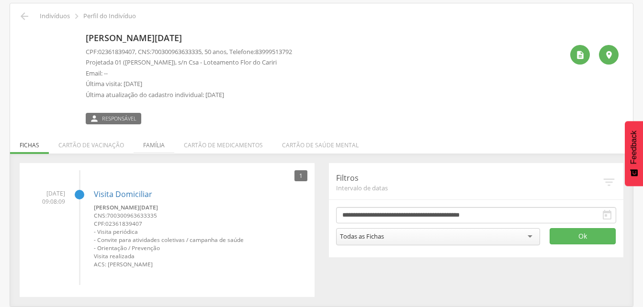
click at [152, 144] on li "Família" at bounding box center [154, 143] width 41 height 23
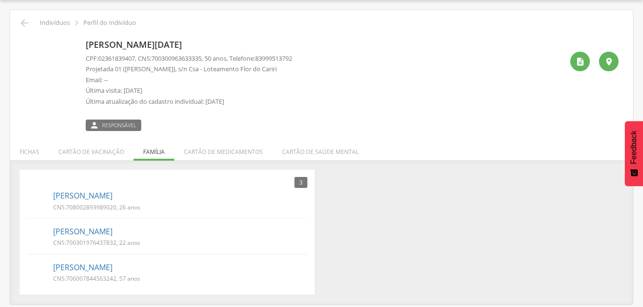
scroll to position [29, 0]
click at [113, 197] on link "[PERSON_NAME]" at bounding box center [82, 196] width 59 height 11
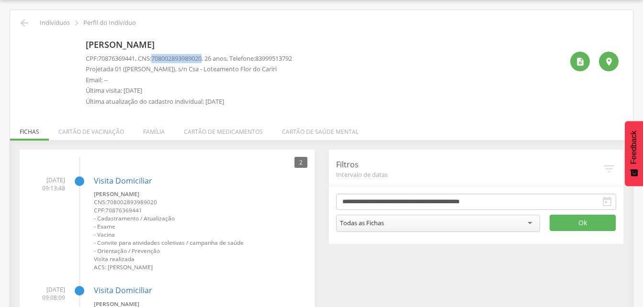
drag, startPoint x: 156, startPoint y: 57, endPoint x: 211, endPoint y: 59, distance: 54.6
click at [211, 59] on p "CPF: 70876369441 , CNS: [PHONE_NUMBER] , 26 anos, Telefone: [PHONE_NUMBER]" at bounding box center [189, 58] width 206 height 9
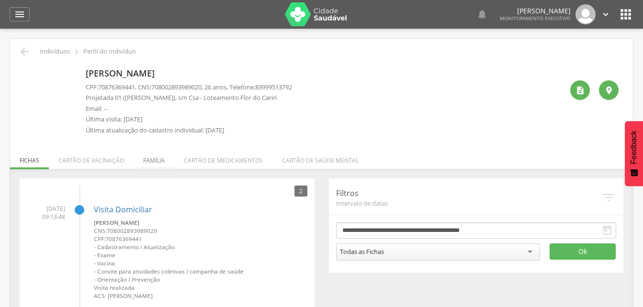
click at [154, 163] on li "Família" at bounding box center [154, 158] width 41 height 23
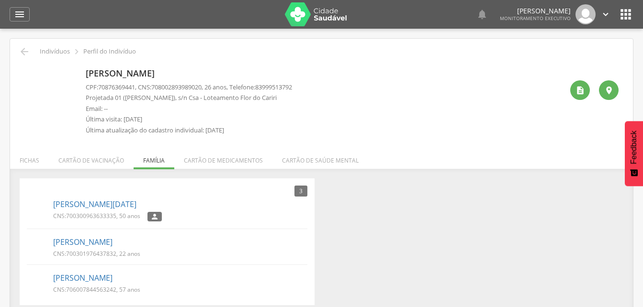
scroll to position [29, 0]
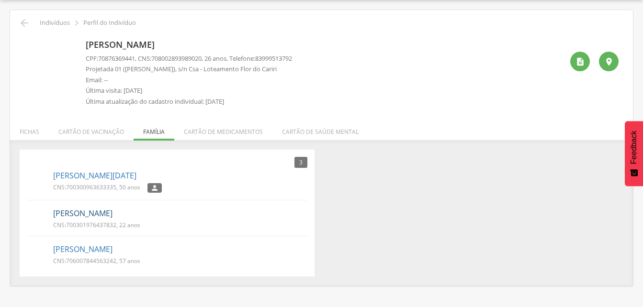
click at [90, 214] on link "[PERSON_NAME]" at bounding box center [82, 213] width 59 height 11
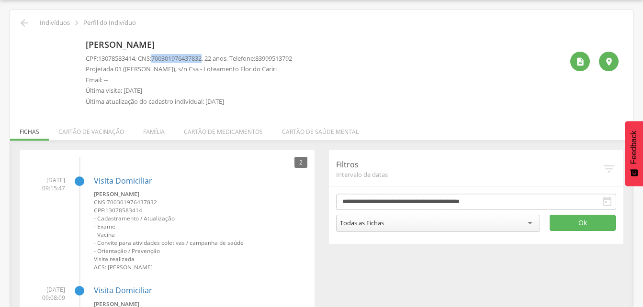
drag, startPoint x: 158, startPoint y: 57, endPoint x: 210, endPoint y: 60, distance: 52.3
click at [202, 60] on span "700301976437832" at bounding box center [176, 58] width 50 height 9
drag, startPoint x: 210, startPoint y: 60, endPoint x: 191, endPoint y: 61, distance: 19.2
click at [153, 130] on li "Família" at bounding box center [154, 129] width 41 height 23
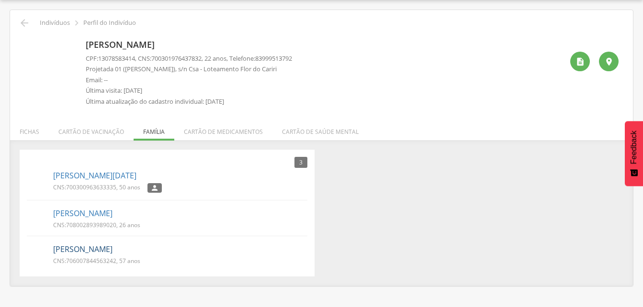
click at [74, 249] on link "[PERSON_NAME]" at bounding box center [82, 249] width 59 height 11
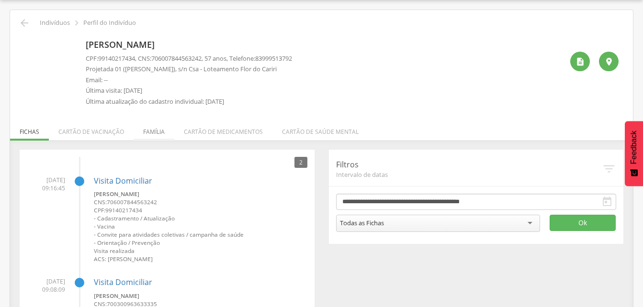
click at [153, 130] on li "Família" at bounding box center [154, 129] width 41 height 23
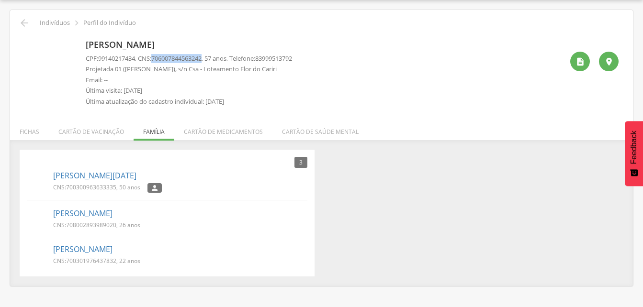
drag, startPoint x: 158, startPoint y: 56, endPoint x: 210, endPoint y: 57, distance: 51.7
click at [202, 57] on span "706007844563242" at bounding box center [176, 58] width 50 height 9
drag, startPoint x: 210, startPoint y: 57, endPoint x: 191, endPoint y: 61, distance: 19.6
drag, startPoint x: 27, startPoint y: 23, endPoint x: 48, endPoint y: 26, distance: 21.3
click at [26, 23] on icon "" at bounding box center [24, 22] width 11 height 11
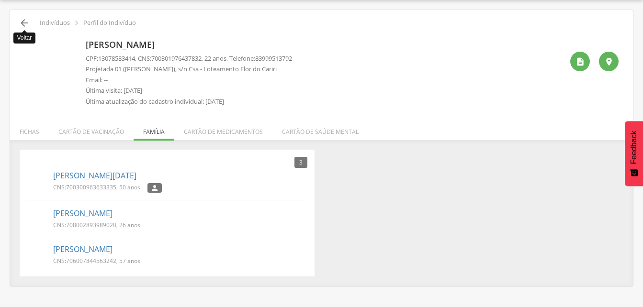
click at [23, 23] on icon "" at bounding box center [24, 22] width 11 height 11
click at [26, 22] on icon "" at bounding box center [24, 22] width 11 height 11
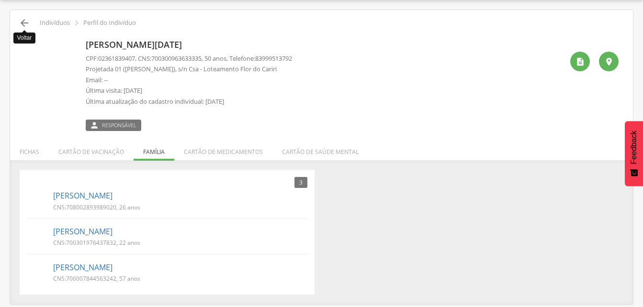
click at [27, 22] on icon "" at bounding box center [24, 22] width 11 height 11
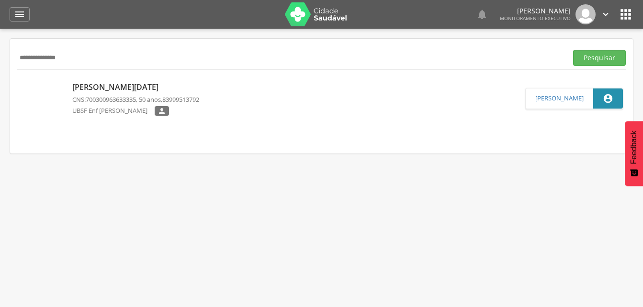
click at [79, 59] on input "**********" at bounding box center [290, 58] width 546 height 16
click at [601, 58] on button "Pesquisar" at bounding box center [599, 58] width 53 height 16
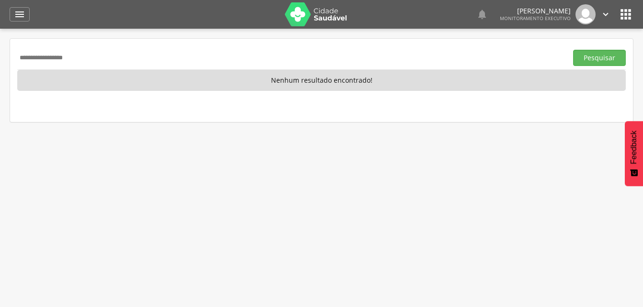
click at [92, 55] on input "**********" at bounding box center [290, 58] width 546 height 16
type input "*"
click at [594, 56] on button "Pesquisar" at bounding box center [599, 58] width 53 height 16
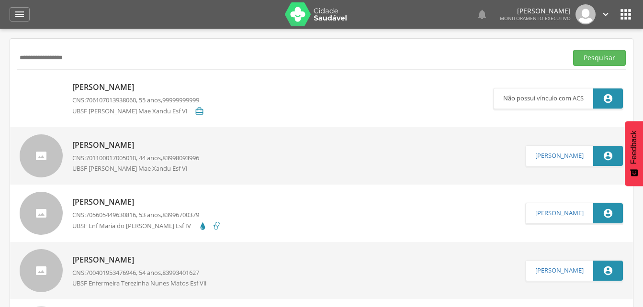
click at [82, 62] on input "**********" at bounding box center [290, 58] width 546 height 16
type input "*"
click at [34, 58] on input "*********" at bounding box center [290, 58] width 546 height 16
click at [581, 59] on button "Pesquisar" at bounding box center [599, 58] width 53 height 16
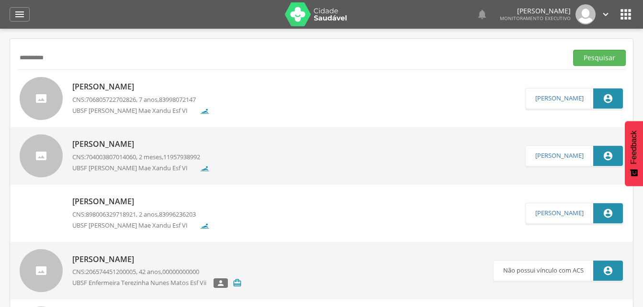
click at [68, 62] on input "**********" at bounding box center [290, 58] width 546 height 16
type input "*"
click at [584, 60] on button "Pesquisar" at bounding box center [599, 58] width 53 height 16
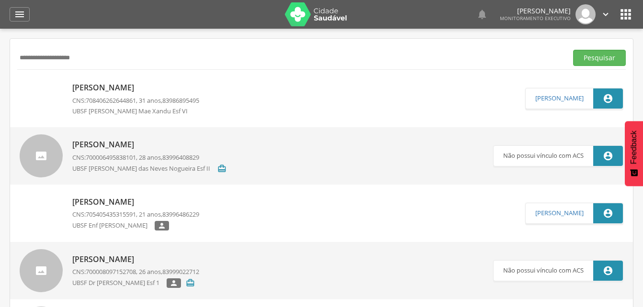
click at [118, 87] on p "[PERSON_NAME]" at bounding box center [135, 87] width 127 height 11
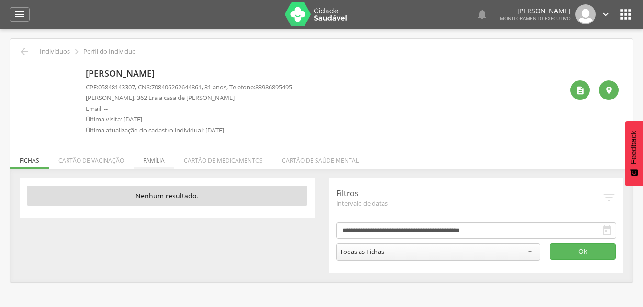
click at [149, 163] on li "Família" at bounding box center [154, 158] width 41 height 23
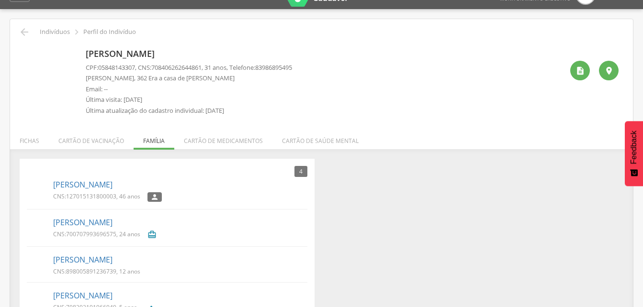
scroll to position [48, 0]
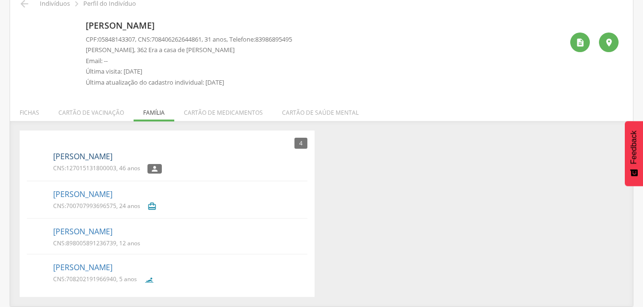
click at [96, 157] on link "[PERSON_NAME]" at bounding box center [82, 156] width 59 height 11
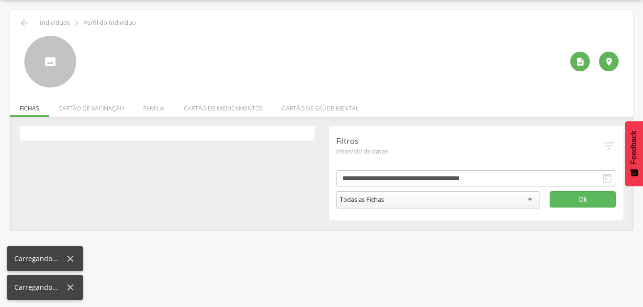
scroll to position [29, 0]
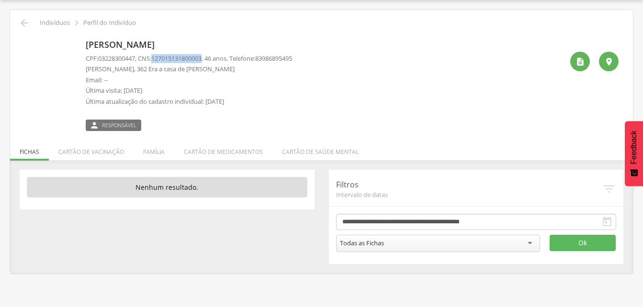
drag, startPoint x: 159, startPoint y: 59, endPoint x: 211, endPoint y: 62, distance: 52.3
click at [211, 62] on p "CPF: 03228300447 , CNS: [PHONE_NUMBER] , 46 anos, Telefone: [PHONE_NUMBER]" at bounding box center [189, 58] width 206 height 9
drag, startPoint x: 211, startPoint y: 62, endPoint x: 202, endPoint y: 61, distance: 9.2
click at [147, 159] on li "Família" at bounding box center [154, 149] width 41 height 23
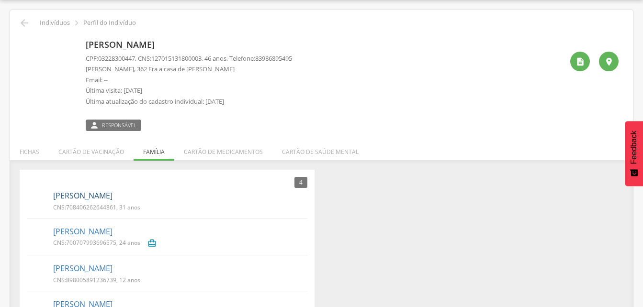
click at [77, 200] on link "[PERSON_NAME]" at bounding box center [82, 196] width 59 height 11
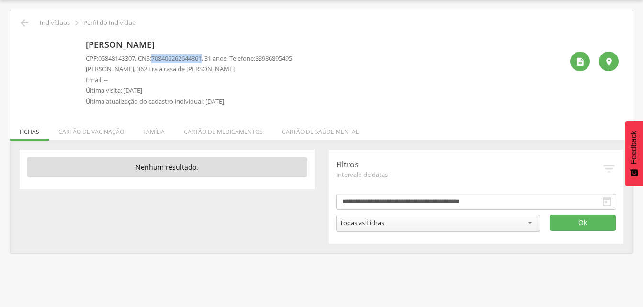
drag, startPoint x: 155, startPoint y: 56, endPoint x: 210, endPoint y: 58, distance: 55.1
click at [210, 58] on p "CPF: 05848143307 , CNS: [PHONE_NUMBER] , 31 anos, Telefone: [PHONE_NUMBER]" at bounding box center [189, 58] width 206 height 9
drag, startPoint x: 210, startPoint y: 58, endPoint x: 195, endPoint y: 54, distance: 15.9
click at [24, 24] on icon "" at bounding box center [24, 22] width 11 height 11
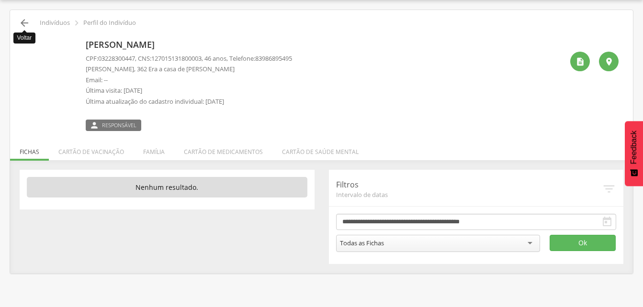
click at [24, 24] on icon "" at bounding box center [24, 22] width 11 height 11
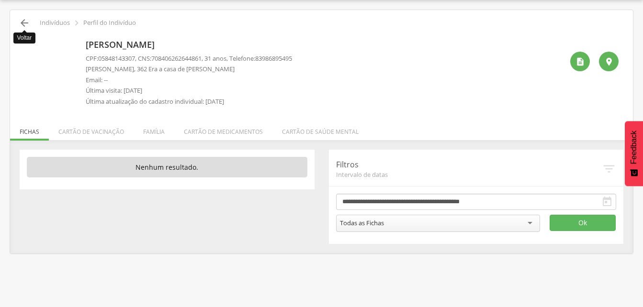
click at [27, 23] on icon "" at bounding box center [24, 22] width 11 height 11
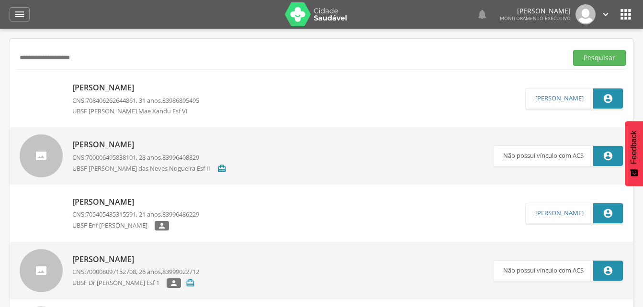
click at [107, 60] on input "**********" at bounding box center [290, 58] width 546 height 16
click at [121, 66] on input "**********" at bounding box center [290, 58] width 546 height 16
type input "*"
click at [592, 57] on button "Pesquisar" at bounding box center [599, 58] width 53 height 16
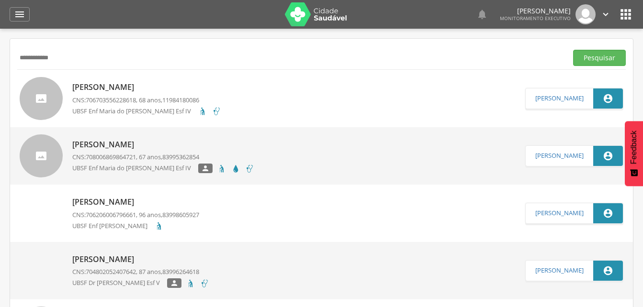
click at [123, 92] on p "[PERSON_NAME]" at bounding box center [146, 87] width 149 height 11
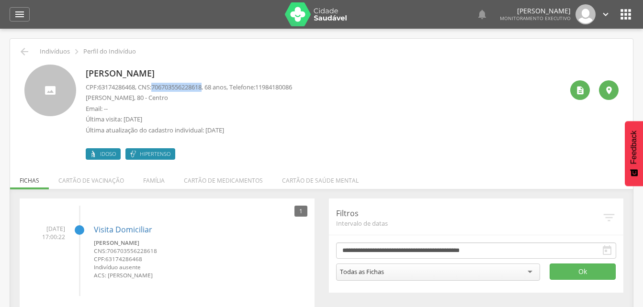
drag, startPoint x: 157, startPoint y: 88, endPoint x: 210, endPoint y: 90, distance: 53.2
click at [210, 90] on p "CPF: 63174286468 , CNS: [PHONE_NUMBER] , 68 anos, Telefone: [PHONE_NUMBER]" at bounding box center [189, 87] width 206 height 9
drag, startPoint x: 210, startPoint y: 90, endPoint x: 200, endPoint y: 89, distance: 9.6
click at [177, 115] on p "Última visita: [DATE]" at bounding box center [189, 119] width 206 height 9
click at [292, 119] on p "Última visita: [DATE]" at bounding box center [189, 119] width 206 height 9
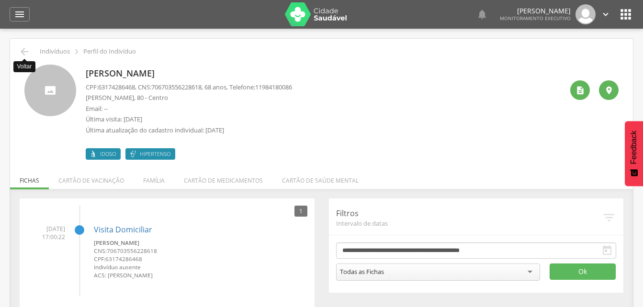
click at [28, 51] on icon "" at bounding box center [24, 51] width 11 height 11
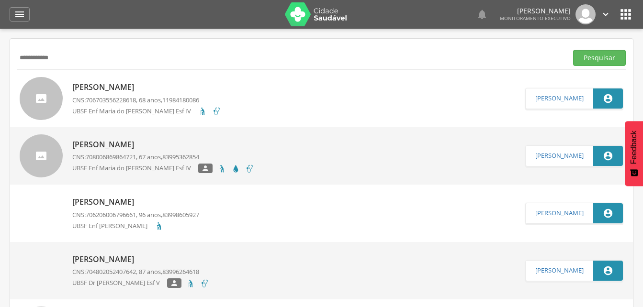
click at [68, 56] on input "**********" at bounding box center [290, 58] width 546 height 16
type input "*"
drag, startPoint x: 597, startPoint y: 60, endPoint x: 112, endPoint y: 125, distance: 489.5
click at [594, 61] on button "Pesquisar" at bounding box center [599, 58] width 53 height 16
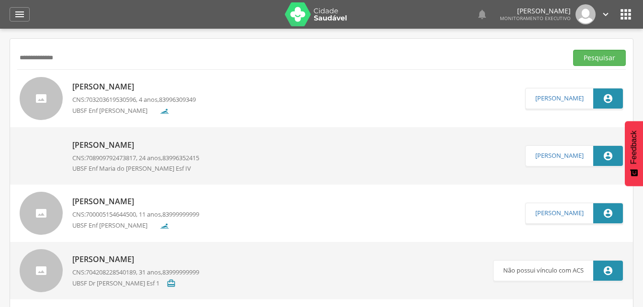
click at [100, 88] on p "[PERSON_NAME]" at bounding box center [134, 86] width 124 height 11
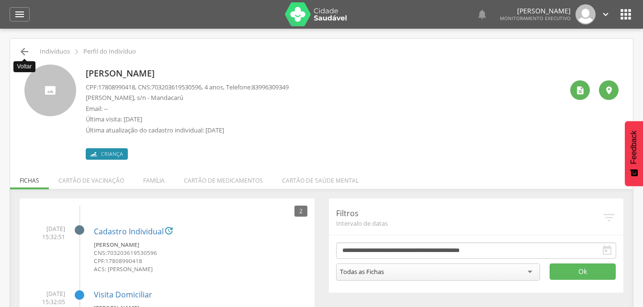
click at [26, 53] on icon "" at bounding box center [24, 51] width 11 height 11
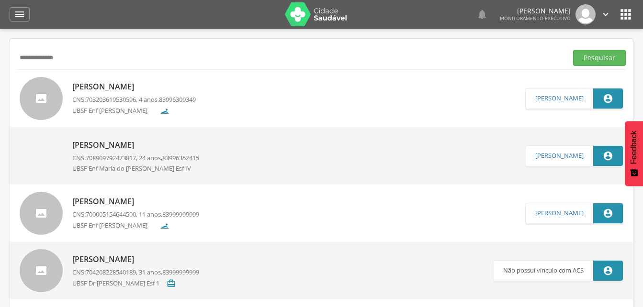
click at [81, 62] on input "**********" at bounding box center [290, 58] width 546 height 16
type input "*"
click at [42, 56] on input "text" at bounding box center [290, 58] width 546 height 16
click at [29, 60] on input "text" at bounding box center [290, 58] width 546 height 16
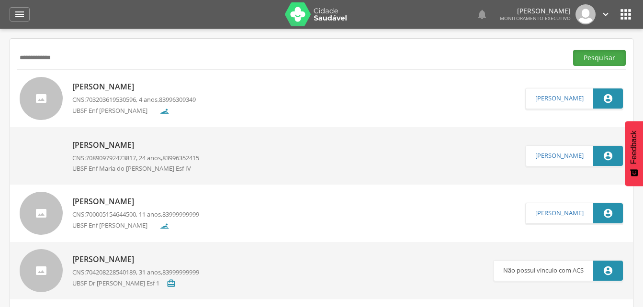
click at [588, 56] on button "Pesquisar" at bounding box center [599, 58] width 53 height 16
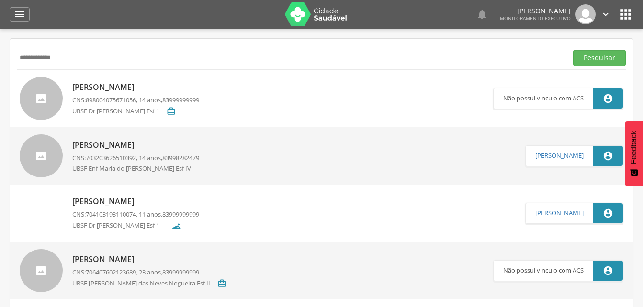
click at [136, 147] on p "[PERSON_NAME]" at bounding box center [135, 145] width 127 height 11
click at [116, 204] on p "[PERSON_NAME]" at bounding box center [135, 201] width 127 height 11
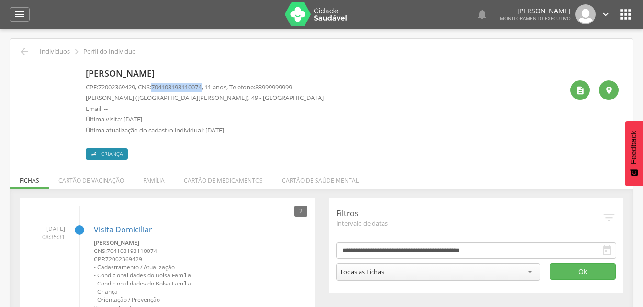
drag, startPoint x: 157, startPoint y: 87, endPoint x: 210, endPoint y: 89, distance: 53.7
click at [210, 89] on p "CPF: 72002369429 , CNS: [PHONE_NUMBER] , 11 anos, Telefone: [PHONE_NUMBER]" at bounding box center [205, 87] width 238 height 9
drag, startPoint x: 210, startPoint y: 89, endPoint x: 201, endPoint y: 88, distance: 9.1
click at [26, 53] on icon "" at bounding box center [24, 51] width 11 height 11
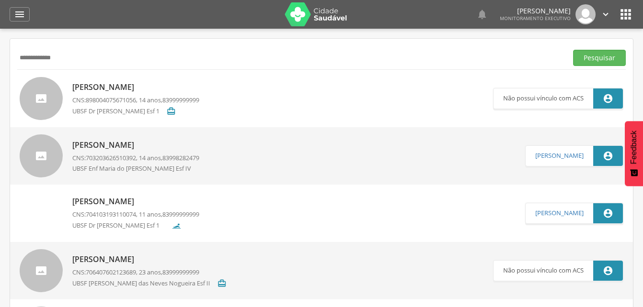
click at [68, 56] on input "**********" at bounding box center [290, 58] width 546 height 16
type input "*"
type input "**********"
click at [582, 57] on button "Pesquisar" at bounding box center [599, 58] width 53 height 16
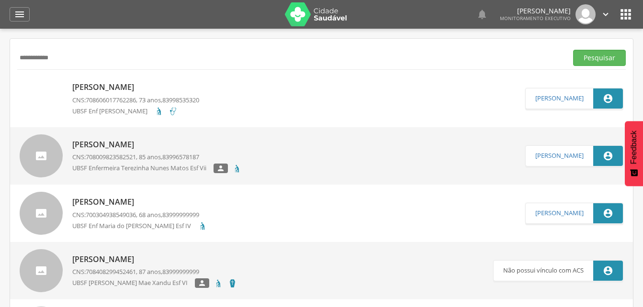
click at [102, 88] on p "[PERSON_NAME]" at bounding box center [135, 87] width 127 height 11
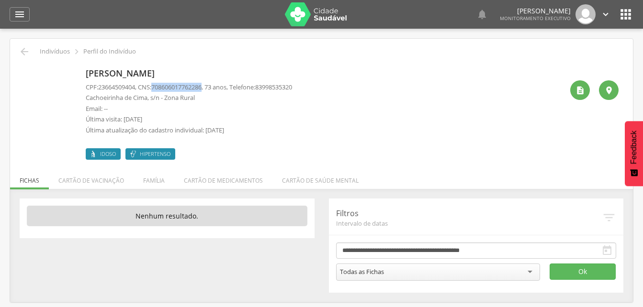
drag, startPoint x: 155, startPoint y: 87, endPoint x: 211, endPoint y: 89, distance: 55.6
click at [211, 89] on p "CPF: 23664509404 , CNS: [PHONE_NUMBER] , 73 anos, Telefone: [PHONE_NUMBER]" at bounding box center [189, 87] width 206 height 9
drag, startPoint x: 148, startPoint y: 180, endPoint x: 134, endPoint y: 173, distance: 16.1
click at [148, 180] on li "Família" at bounding box center [154, 178] width 41 height 23
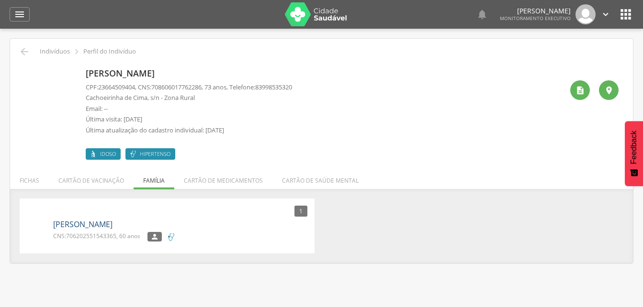
click at [85, 225] on link "[PERSON_NAME]" at bounding box center [82, 224] width 59 height 11
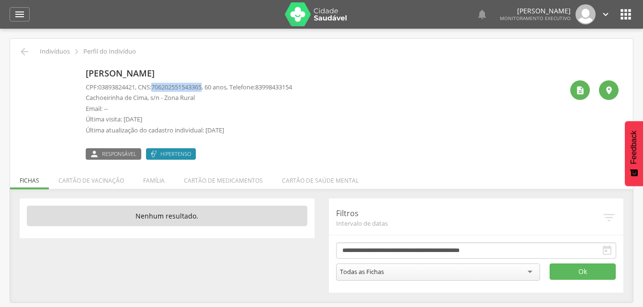
drag, startPoint x: 159, startPoint y: 84, endPoint x: 211, endPoint y: 88, distance: 52.3
click at [211, 88] on p "CPF: 03893824421 , CNS: [PHONE_NUMBER] , 60 anos, Telefone: [PHONE_NUMBER]" at bounding box center [189, 87] width 206 height 9
drag, startPoint x: 211, startPoint y: 88, endPoint x: 197, endPoint y: 85, distance: 14.2
click at [19, 17] on icon "" at bounding box center [19, 14] width 11 height 11
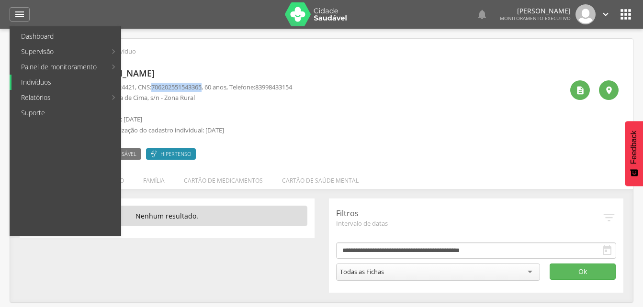
click at [43, 81] on link "Indivíduos" at bounding box center [65, 82] width 109 height 15
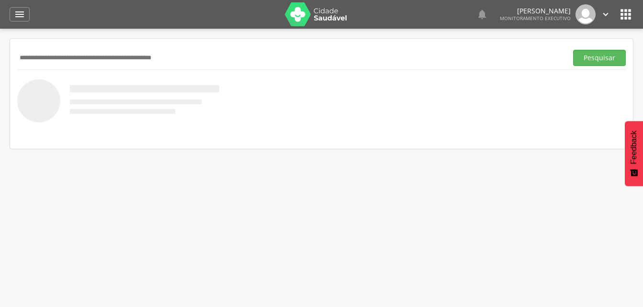
click at [54, 57] on input "text" at bounding box center [290, 58] width 546 height 16
click at [582, 58] on button "Pesquisar" at bounding box center [599, 58] width 53 height 16
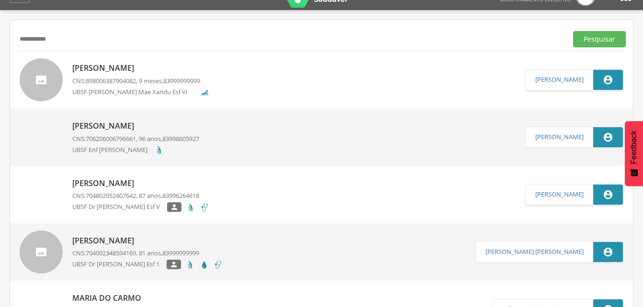
scroll to position [29, 0]
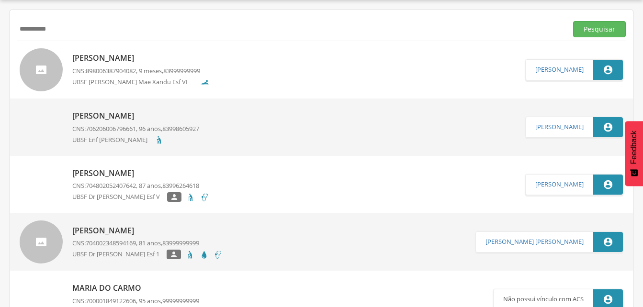
click at [124, 62] on p "[PERSON_NAME]" at bounding box center [140, 58] width 137 height 11
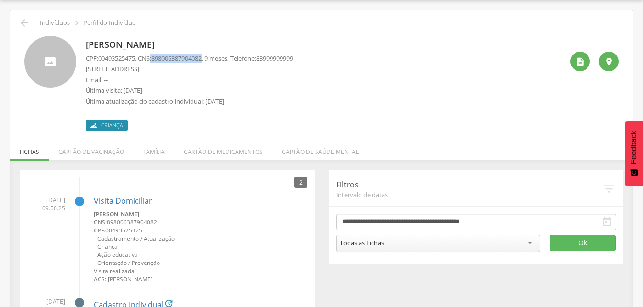
drag, startPoint x: 154, startPoint y: 57, endPoint x: 209, endPoint y: 60, distance: 55.1
click at [209, 60] on p "CPF: 00493525475 , CNS: [PHONE_NUMBER] , 9 meses, Telefone: [PHONE_NUMBER]" at bounding box center [189, 58] width 207 height 9
drag, startPoint x: 209, startPoint y: 60, endPoint x: 199, endPoint y: 59, distance: 10.6
drag, startPoint x: 159, startPoint y: 151, endPoint x: 155, endPoint y: 147, distance: 5.4
click at [159, 151] on li "Família" at bounding box center [154, 149] width 41 height 23
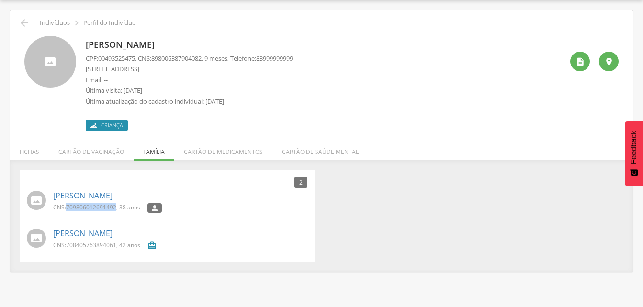
drag, startPoint x: 66, startPoint y: 206, endPoint x: 116, endPoint y: 212, distance: 50.7
click at [116, 212] on div "CNS: 709806012691492 , 38 anos" at bounding box center [100, 210] width 94 height 12
drag, startPoint x: 116, startPoint y: 212, endPoint x: 105, endPoint y: 207, distance: 12.2
click at [23, 24] on icon "" at bounding box center [24, 22] width 11 height 11
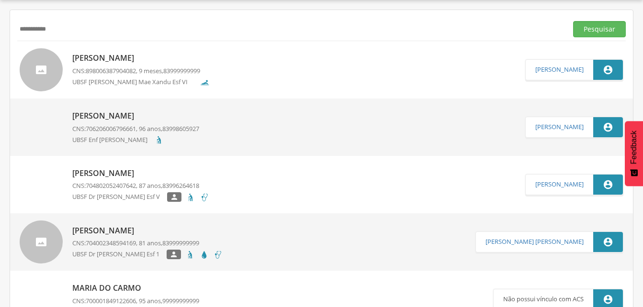
click at [73, 27] on input "**********" at bounding box center [290, 29] width 546 height 16
type input "*"
click at [597, 28] on button "Pesquisar" at bounding box center [599, 29] width 53 height 16
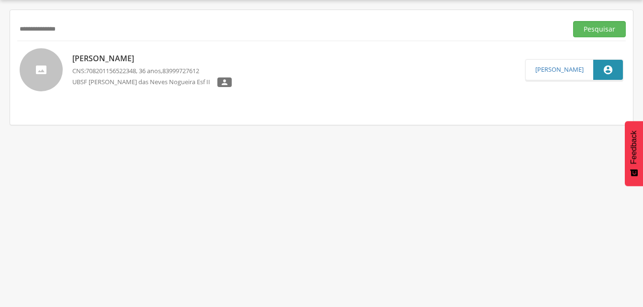
click at [130, 61] on p "[PERSON_NAME]" at bounding box center [151, 58] width 159 height 11
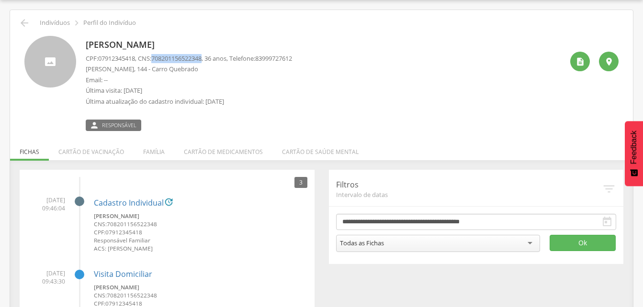
drag, startPoint x: 161, startPoint y: 57, endPoint x: 210, endPoint y: 57, distance: 48.4
click at [210, 57] on p "CPF: 07912345418 , CNS: [PHONE_NUMBER] , 36 anos, Telefone: [PHONE_NUMBER]" at bounding box center [189, 58] width 206 height 9
drag, startPoint x: 210, startPoint y: 57, endPoint x: 204, endPoint y: 60, distance: 6.2
click at [22, 22] on icon "" at bounding box center [24, 22] width 11 height 11
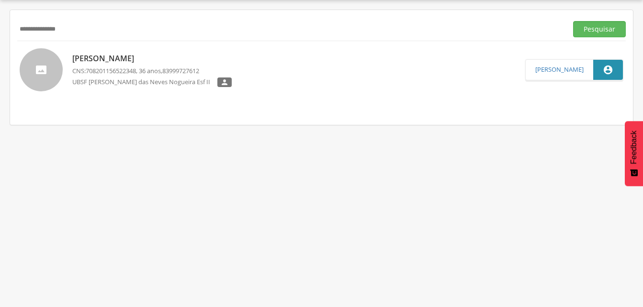
click at [82, 26] on input "**********" at bounding box center [290, 29] width 546 height 16
type input "*"
click at [23, 30] on input "text" at bounding box center [290, 29] width 546 height 16
click at [591, 28] on button "Pesquisar" at bounding box center [599, 29] width 53 height 16
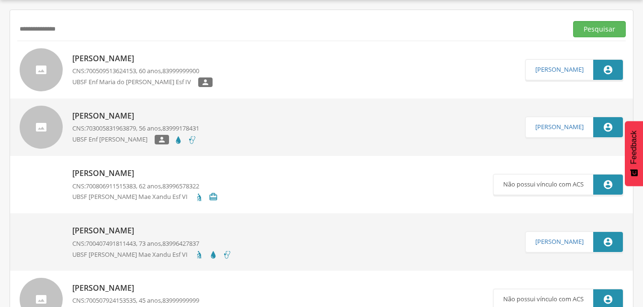
click at [84, 31] on input "**********" at bounding box center [290, 29] width 546 height 16
click at [604, 29] on button "Pesquisar" at bounding box center [599, 29] width 53 height 16
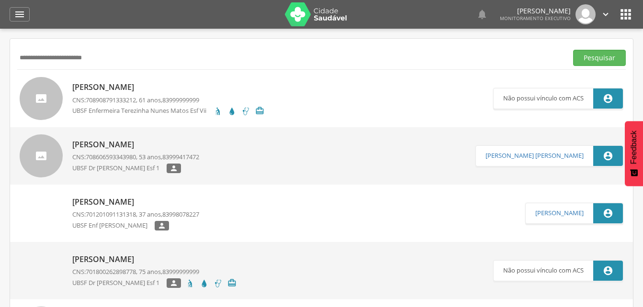
click at [128, 59] on input "**********" at bounding box center [290, 58] width 546 height 16
type input "*"
paste input "**********"
type input "**********"
click at [587, 61] on button "Pesquisar" at bounding box center [599, 58] width 53 height 16
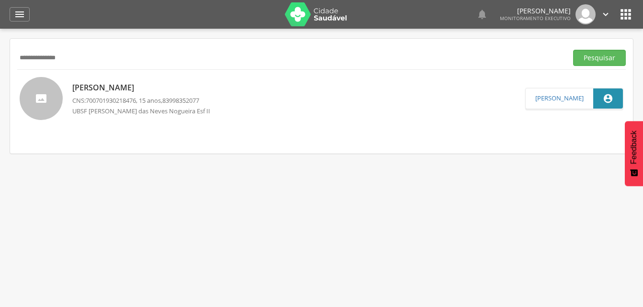
click at [132, 90] on p "[PERSON_NAME]" at bounding box center [144, 87] width 145 height 11
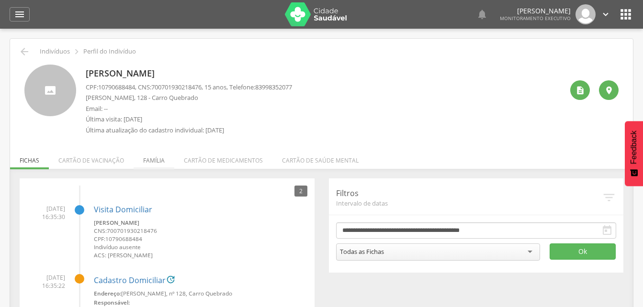
click at [151, 161] on li "Família" at bounding box center [154, 158] width 41 height 23
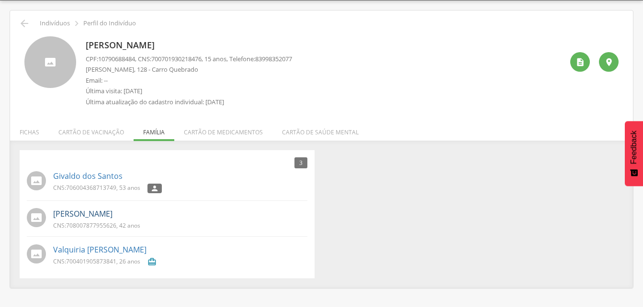
scroll to position [29, 0]
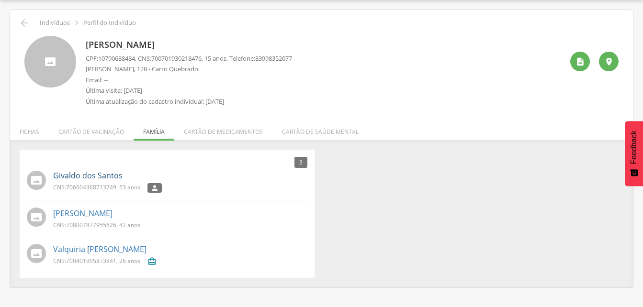
click at [71, 177] on link "Givaldo dos Santos" at bounding box center [87, 175] width 69 height 11
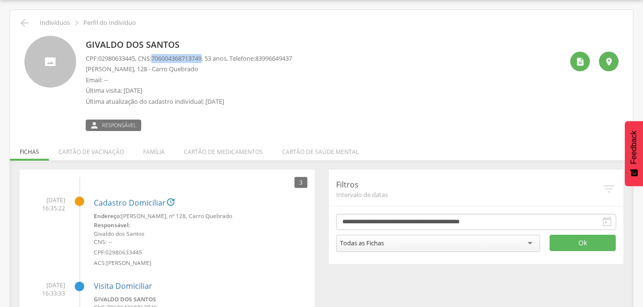
drag, startPoint x: 157, startPoint y: 57, endPoint x: 210, endPoint y: 60, distance: 53.2
click at [210, 60] on p "CPF: 02980633445 , CNS: [PHONE_NUMBER] , 53 anos, Telefone: [PHONE_NUMBER]" at bounding box center [189, 58] width 206 height 9
drag, startPoint x: 210, startPoint y: 60, endPoint x: 196, endPoint y: 59, distance: 14.0
click at [146, 148] on li "Família" at bounding box center [154, 149] width 41 height 23
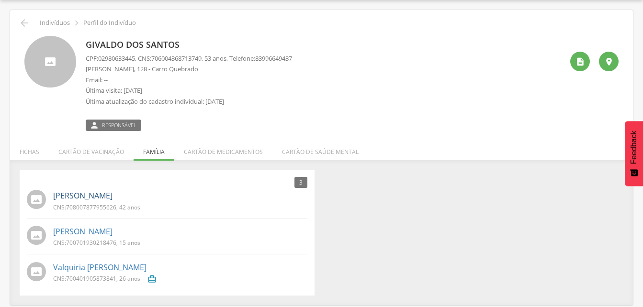
click at [113, 200] on link "[PERSON_NAME]" at bounding box center [82, 196] width 59 height 11
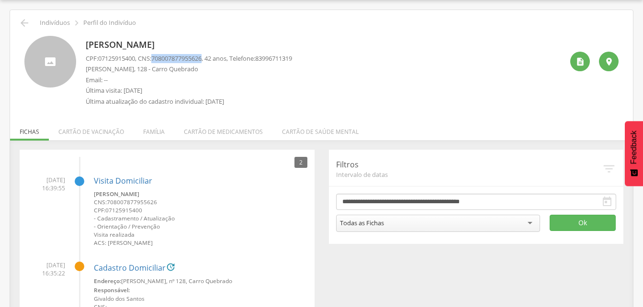
drag, startPoint x: 156, startPoint y: 57, endPoint x: 210, endPoint y: 57, distance: 53.6
click at [210, 57] on p "CPF: 07125915400 , CNS: [PHONE_NUMBER] , 42 anos, Telefone: [PHONE_NUMBER]" at bounding box center [189, 58] width 206 height 9
drag, startPoint x: 210, startPoint y: 57, endPoint x: 198, endPoint y: 57, distance: 11.5
click at [153, 134] on li "Família" at bounding box center [154, 129] width 41 height 23
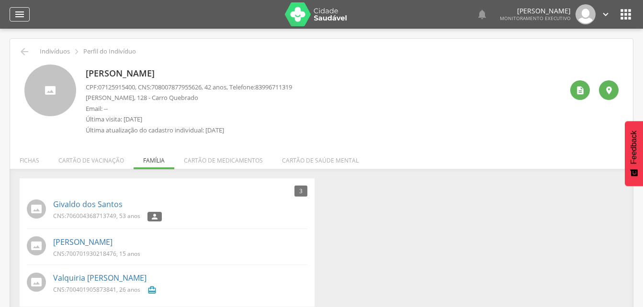
click at [17, 12] on icon "" at bounding box center [19, 14] width 11 height 11
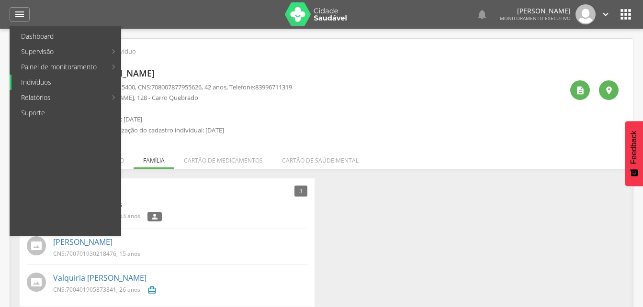
click at [34, 84] on link "Indivíduos" at bounding box center [65, 82] width 109 height 15
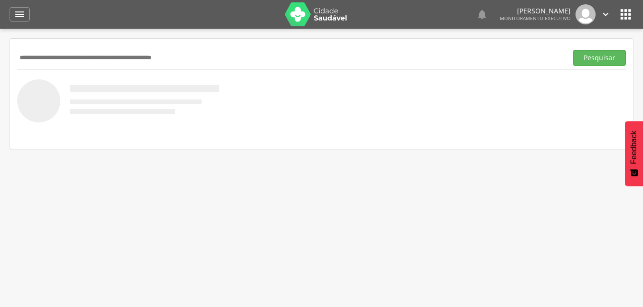
click at [32, 60] on input "text" at bounding box center [290, 58] width 546 height 16
click at [589, 56] on button "Pesquisar" at bounding box center [599, 58] width 53 height 16
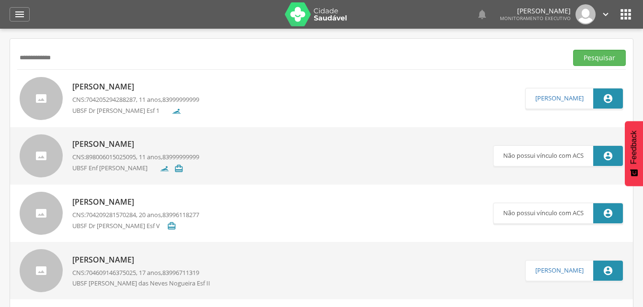
scroll to position [48, 0]
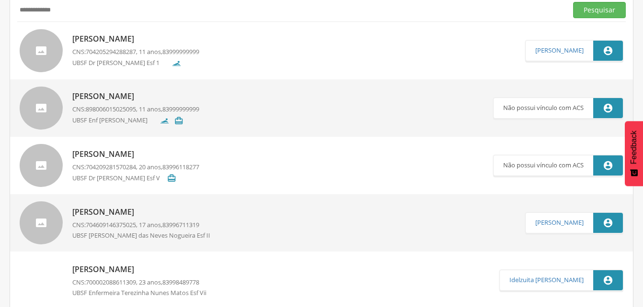
click at [123, 213] on p "[PERSON_NAME]" at bounding box center [144, 212] width 145 height 11
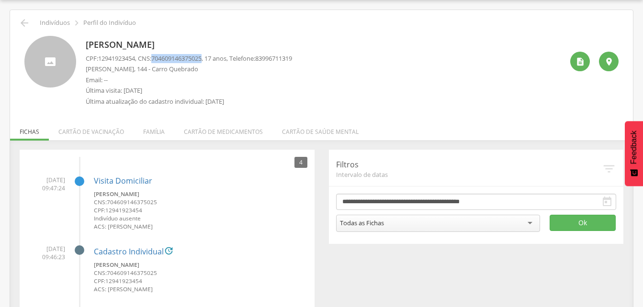
drag, startPoint x: 156, startPoint y: 58, endPoint x: 210, endPoint y: 60, distance: 53.7
click at [210, 60] on p "CPF: 12941923454 , CNS: [PHONE_NUMBER] , 17 anos, Telefone: [PHONE_NUMBER]" at bounding box center [189, 58] width 206 height 9
drag, startPoint x: 210, startPoint y: 60, endPoint x: 187, endPoint y: 60, distance: 23.0
click at [154, 136] on li "Família" at bounding box center [154, 129] width 41 height 23
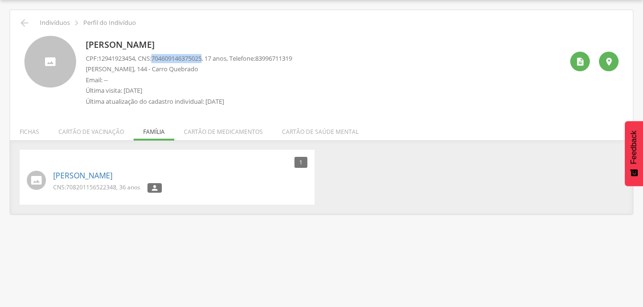
drag, startPoint x: 156, startPoint y: 58, endPoint x: 210, endPoint y: 58, distance: 54.1
click at [210, 58] on p "CPF: 12941923454 , CNS: [PHONE_NUMBER] , 17 anos, Telefone: [PHONE_NUMBER]" at bounding box center [189, 58] width 206 height 9
drag, startPoint x: 210, startPoint y: 58, endPoint x: 189, endPoint y: 58, distance: 21.1
drag, startPoint x: 189, startPoint y: 58, endPoint x: 293, endPoint y: 45, distance: 104.2
click at [292, 45] on p "[PERSON_NAME]" at bounding box center [189, 45] width 206 height 12
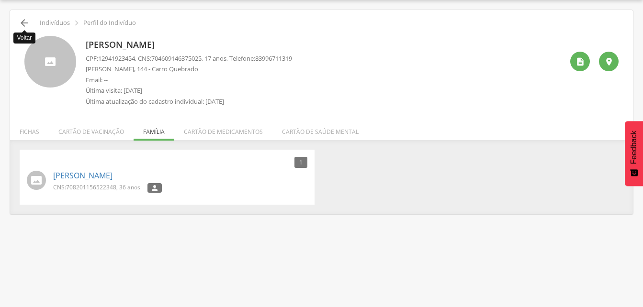
click at [23, 23] on icon "" at bounding box center [24, 22] width 11 height 11
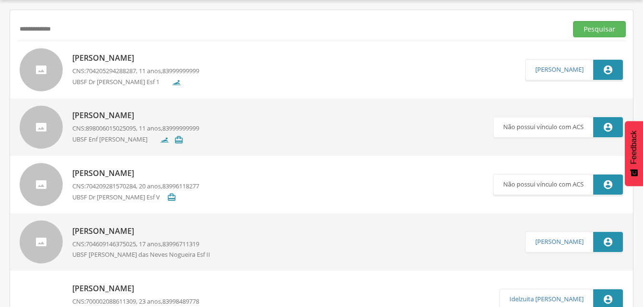
click at [77, 29] on input "**********" at bounding box center [290, 29] width 546 height 16
type input "*"
click at [114, 236] on p "[PERSON_NAME]" at bounding box center [144, 231] width 145 height 11
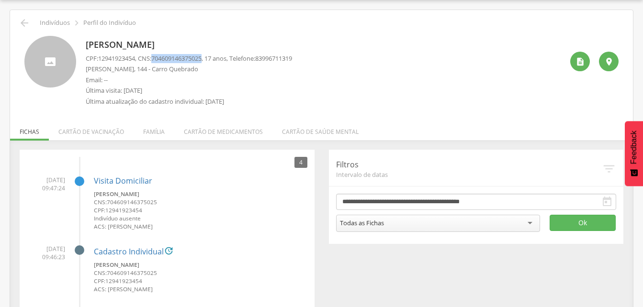
drag, startPoint x: 155, startPoint y: 58, endPoint x: 210, endPoint y: 56, distance: 54.6
click at [210, 56] on p "CPF: 12941923454 , CNS: [PHONE_NUMBER] , 17 anos, Telefone: [PHONE_NUMBER]" at bounding box center [189, 58] width 206 height 9
drag, startPoint x: 210, startPoint y: 56, endPoint x: 195, endPoint y: 59, distance: 14.8
click at [151, 130] on li "Família" at bounding box center [154, 129] width 41 height 23
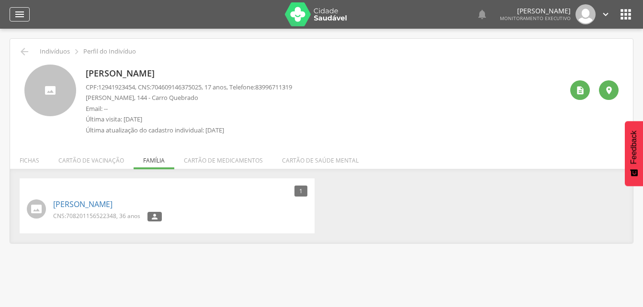
click at [21, 15] on icon "" at bounding box center [19, 14] width 11 height 11
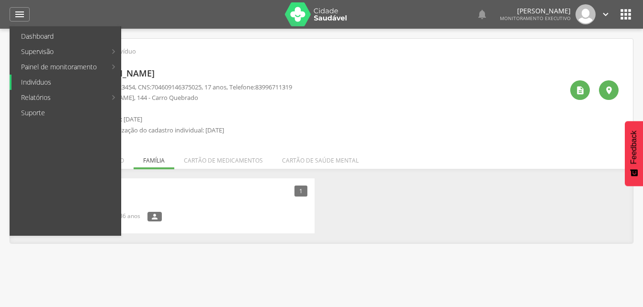
click at [35, 84] on link "Indivíduos" at bounding box center [65, 82] width 109 height 15
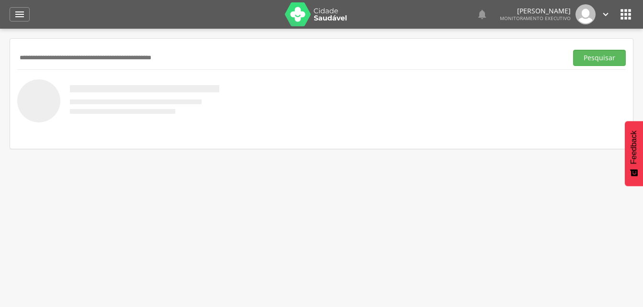
click at [56, 57] on input "text" at bounding box center [290, 58] width 546 height 16
click at [592, 61] on button "Pesquisar" at bounding box center [599, 58] width 53 height 16
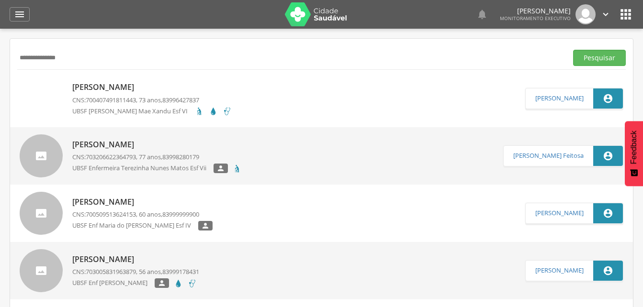
click at [114, 83] on p "[PERSON_NAME]" at bounding box center [151, 87] width 159 height 11
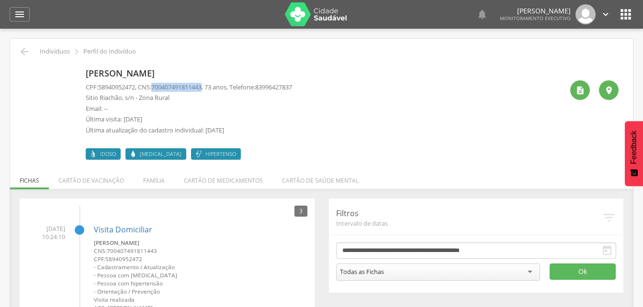
drag, startPoint x: 156, startPoint y: 87, endPoint x: 210, endPoint y: 91, distance: 54.2
click at [210, 91] on p "CPF: 58940952472 , CNS: [PHONE_NUMBER] , 73 anos, Telefone: [PHONE_NUMBER]" at bounding box center [189, 87] width 206 height 9
click at [153, 182] on li "Família" at bounding box center [154, 178] width 41 height 23
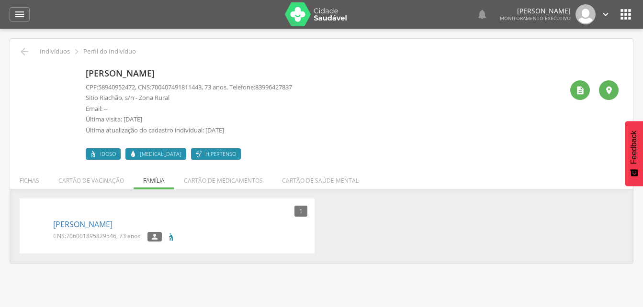
scroll to position [29, 0]
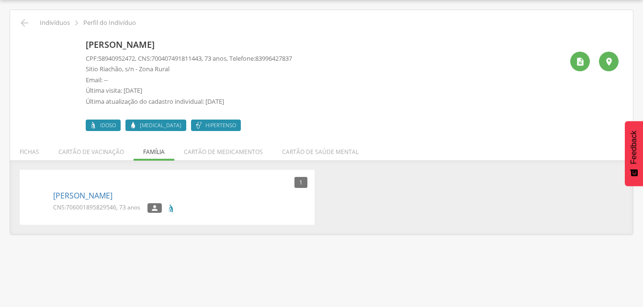
click at [118, 204] on p "CNS: 706001895829546 , 73 anos" at bounding box center [96, 208] width 87 height 8
click at [113, 196] on link "[PERSON_NAME]" at bounding box center [82, 196] width 59 height 11
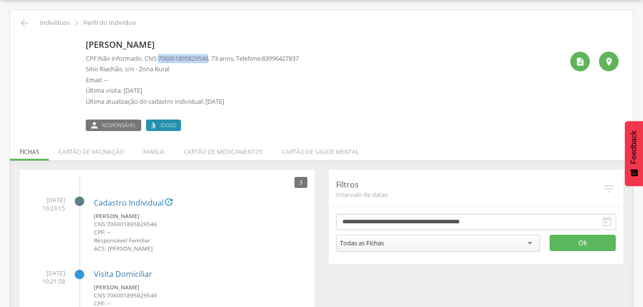
drag, startPoint x: 161, startPoint y: 57, endPoint x: 216, endPoint y: 60, distance: 55.6
click at [216, 60] on p "CPF: Não informado , CNS: [PHONE_NUMBER] , 73 anos, Telefone: [PHONE_NUMBER]" at bounding box center [192, 58] width 213 height 9
drag, startPoint x: 216, startPoint y: 60, endPoint x: 207, endPoint y: 56, distance: 10.5
click at [22, 21] on icon "" at bounding box center [24, 22] width 11 height 11
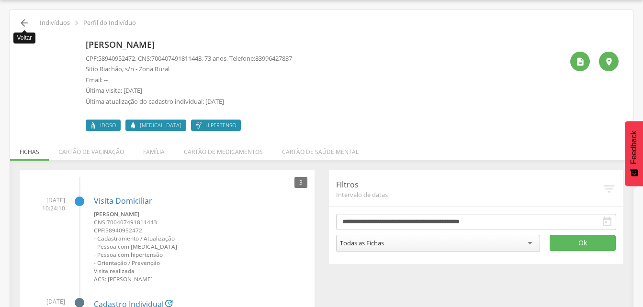
click at [22, 24] on icon "" at bounding box center [24, 22] width 11 height 11
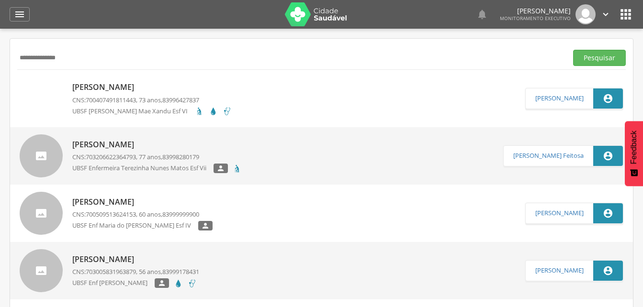
click at [86, 61] on input "**********" at bounding box center [290, 58] width 546 height 16
type input "*"
click at [592, 61] on button "Pesquisar" at bounding box center [599, 58] width 53 height 16
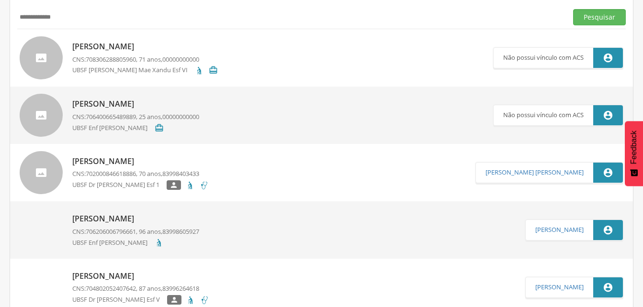
scroll to position [77, 0]
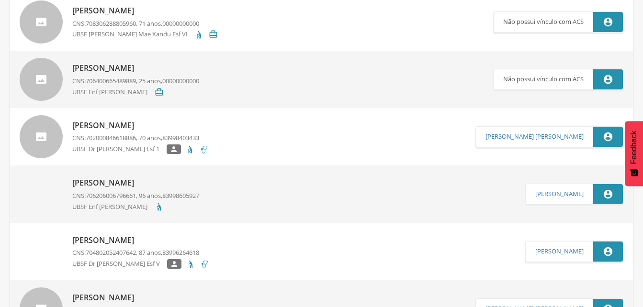
click at [138, 130] on p "[PERSON_NAME]" at bounding box center [140, 125] width 136 height 11
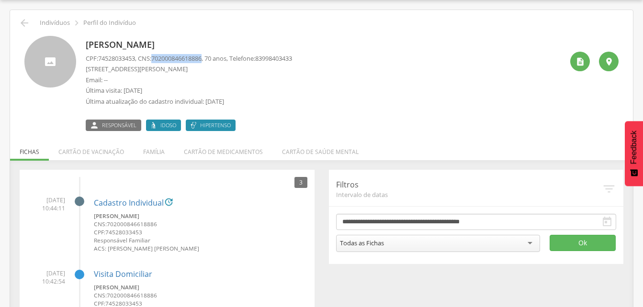
drag, startPoint x: 156, startPoint y: 57, endPoint x: 209, endPoint y: 61, distance: 53.7
click at [209, 61] on p "CPF: 74528033453 , CNS: [PHONE_NUMBER] , 70 anos, Telefone: [PHONE_NUMBER]" at bounding box center [189, 58] width 206 height 9
drag, startPoint x: 209, startPoint y: 61, endPoint x: 202, endPoint y: 58, distance: 8.0
click at [158, 154] on li "Família" at bounding box center [154, 149] width 41 height 23
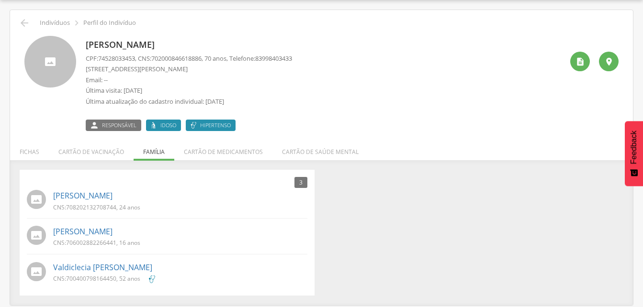
click at [115, 205] on span "708202132708744" at bounding box center [91, 208] width 50 height 8
click at [113, 198] on link "[PERSON_NAME]" at bounding box center [82, 196] width 59 height 11
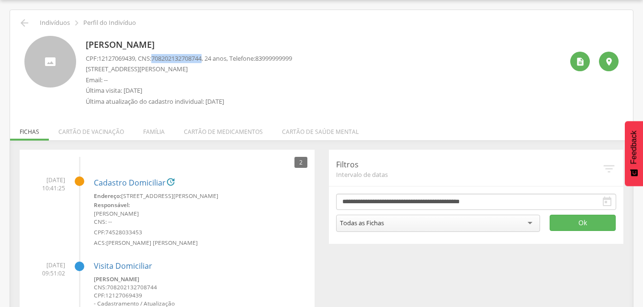
drag, startPoint x: 155, startPoint y: 57, endPoint x: 210, endPoint y: 58, distance: 54.6
click at [210, 58] on p "CPF: 12127069439 , CNS: [PHONE_NUMBER] , 24 anos, Telefone: [PHONE_NUMBER]" at bounding box center [189, 58] width 206 height 9
drag, startPoint x: 210, startPoint y: 58, endPoint x: 194, endPoint y: 59, distance: 15.4
click at [27, 26] on icon "" at bounding box center [24, 22] width 11 height 11
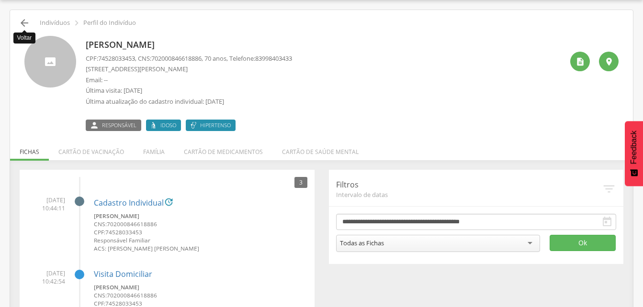
click at [27, 23] on icon "" at bounding box center [24, 22] width 11 height 11
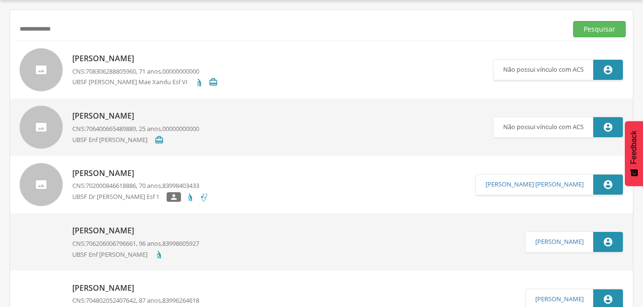
click at [70, 29] on input "**********" at bounding box center [290, 29] width 546 height 16
type input "*"
click at [582, 31] on button "Pesquisar" at bounding box center [599, 29] width 53 height 16
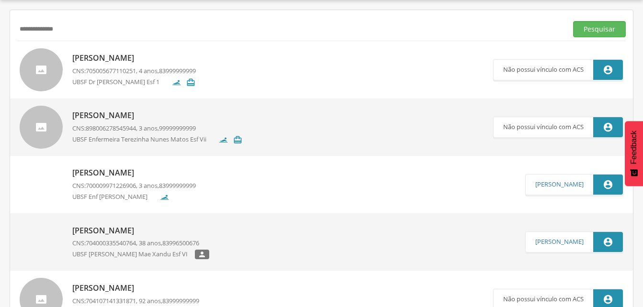
click at [72, 33] on input "**********" at bounding box center [290, 29] width 546 height 16
type input "*"
click at [599, 30] on button "Pesquisar" at bounding box center [599, 29] width 53 height 16
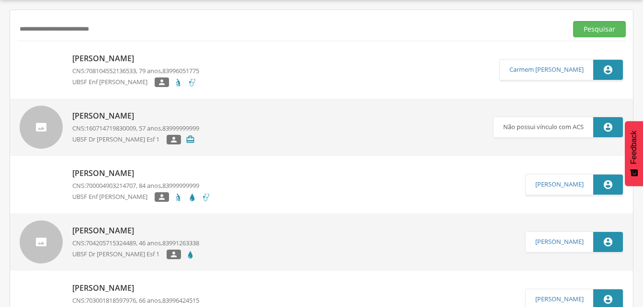
click at [154, 56] on p "[PERSON_NAME]" at bounding box center [135, 58] width 127 height 11
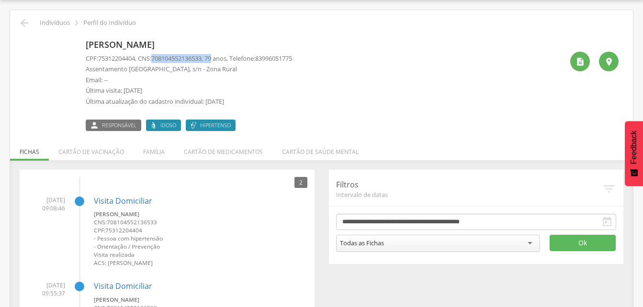
drag, startPoint x: 157, startPoint y: 57, endPoint x: 221, endPoint y: 60, distance: 64.3
click at [221, 60] on p "CPF: 75312204404 , CNS: [PHONE_NUMBER] , 79 anos, Telefone: [PHONE_NUMBER]" at bounding box center [189, 58] width 206 height 9
drag, startPoint x: 221, startPoint y: 60, endPoint x: 206, endPoint y: 58, distance: 15.0
drag, startPoint x: 206, startPoint y: 58, endPoint x: 250, endPoint y: 42, distance: 46.8
click at [250, 42] on p "[PERSON_NAME]" at bounding box center [189, 45] width 206 height 12
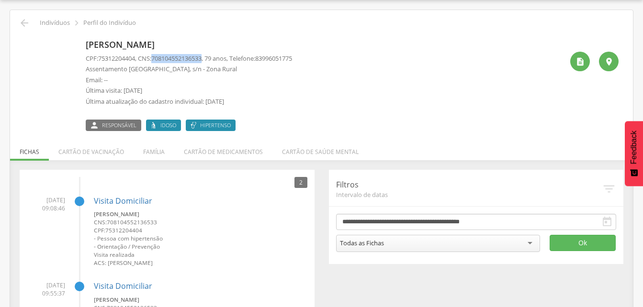
drag, startPoint x: 157, startPoint y: 57, endPoint x: 211, endPoint y: 58, distance: 54.1
click at [211, 58] on p "CPF: 75312204404 , CNS: [PHONE_NUMBER] , 79 anos, Telefone: [PHONE_NUMBER]" at bounding box center [189, 58] width 206 height 9
drag, startPoint x: 211, startPoint y: 58, endPoint x: 200, endPoint y: 59, distance: 10.6
click at [25, 21] on icon "" at bounding box center [24, 22] width 11 height 11
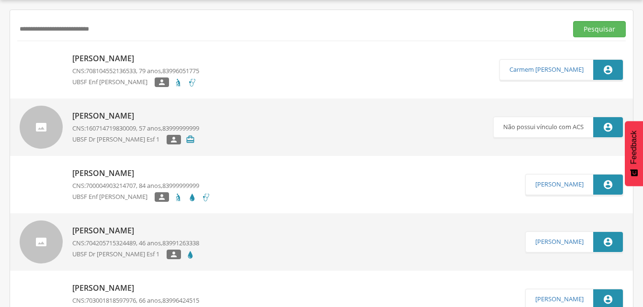
click at [137, 34] on input "**********" at bounding box center [290, 29] width 546 height 16
type input "*"
click at [588, 27] on button "Pesquisar" at bounding box center [599, 29] width 53 height 16
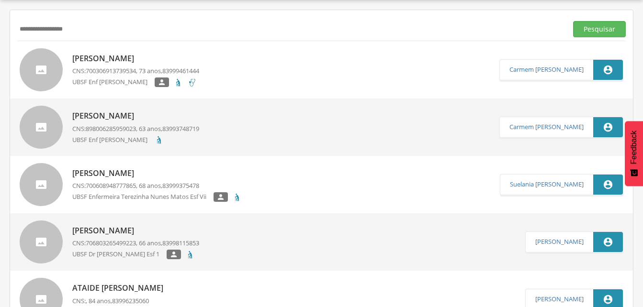
click at [105, 59] on p "[PERSON_NAME]" at bounding box center [135, 58] width 127 height 11
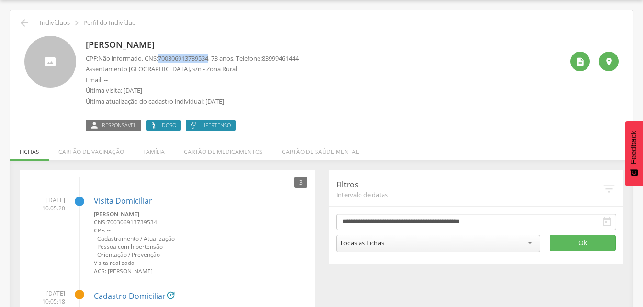
drag, startPoint x: 162, startPoint y: 58, endPoint x: 216, endPoint y: 61, distance: 53.7
click at [216, 61] on p "CPF: Não informado , CNS: [PHONE_NUMBER] , 73 anos, Telefone: [PHONE_NUMBER]" at bounding box center [192, 58] width 213 height 9
drag, startPoint x: 216, startPoint y: 61, endPoint x: 200, endPoint y: 58, distance: 16.1
click at [31, 22] on div " Indivíduos  Perfil do Indivíduo" at bounding box center [321, 22] width 609 height 11
click at [28, 23] on icon "" at bounding box center [24, 22] width 11 height 11
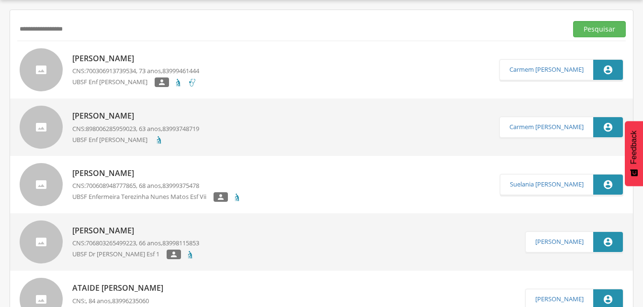
click at [107, 27] on input "**********" at bounding box center [290, 29] width 546 height 16
click at [31, 29] on input "**********" at bounding box center [290, 29] width 546 height 16
click at [54, 31] on input "*******" at bounding box center [290, 29] width 546 height 16
click at [588, 33] on button "Pesquisar" at bounding box center [599, 29] width 53 height 16
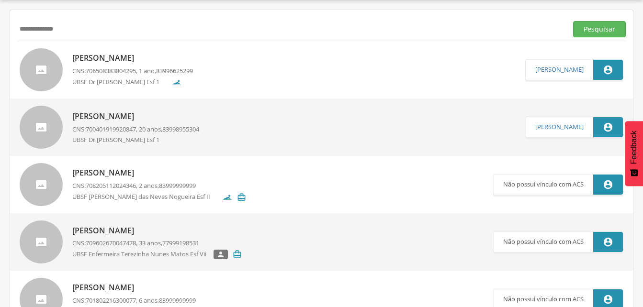
click at [79, 30] on input "**********" at bounding box center [290, 29] width 546 height 16
type input "*"
click at [49, 29] on input "text" at bounding box center [290, 29] width 546 height 16
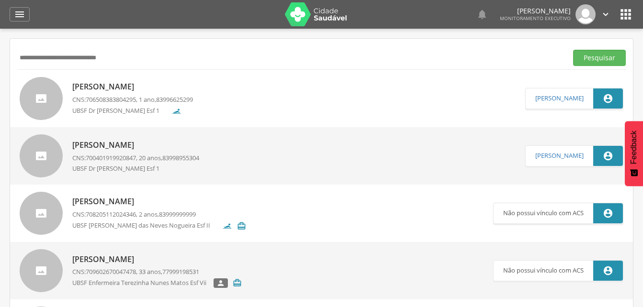
type input "**********"
click at [594, 49] on div "**********" at bounding box center [321, 57] width 609 height 23
click at [592, 55] on button "Pesquisar" at bounding box center [599, 58] width 53 height 16
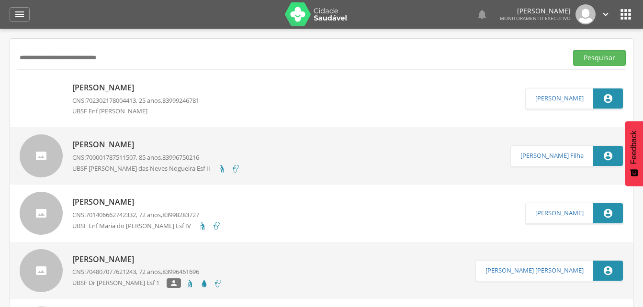
click at [160, 90] on p "[PERSON_NAME]" at bounding box center [135, 87] width 127 height 11
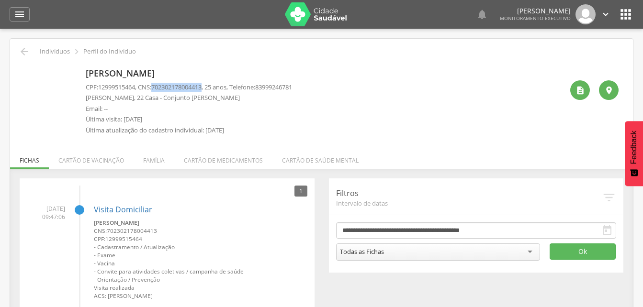
drag, startPoint x: 156, startPoint y: 86, endPoint x: 210, endPoint y: 87, distance: 54.1
click at [210, 87] on p "CPF: 12999515464 , CNS: [PHONE_NUMBER] , 25 anos, Telefone: [PHONE_NUMBER]" at bounding box center [189, 87] width 206 height 9
drag, startPoint x: 210, startPoint y: 87, endPoint x: 198, endPoint y: 86, distance: 12.5
click at [155, 163] on li "Família" at bounding box center [154, 158] width 41 height 23
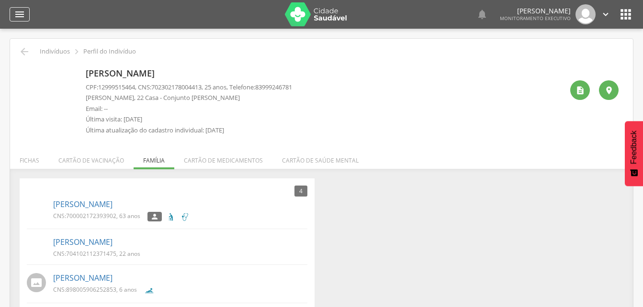
click at [17, 9] on icon "" at bounding box center [19, 14] width 11 height 11
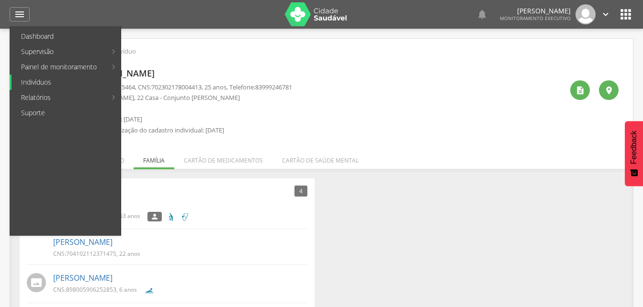
click at [30, 80] on link "Indivíduos" at bounding box center [65, 82] width 109 height 15
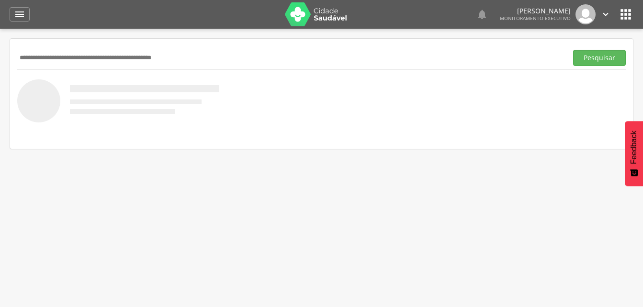
click at [38, 60] on input "text" at bounding box center [290, 58] width 546 height 16
click at [601, 65] on button "Pesquisar" at bounding box center [599, 58] width 53 height 16
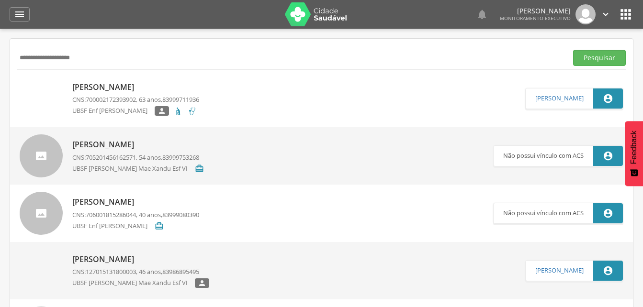
click at [113, 86] on p "[PERSON_NAME]" at bounding box center [135, 87] width 127 height 11
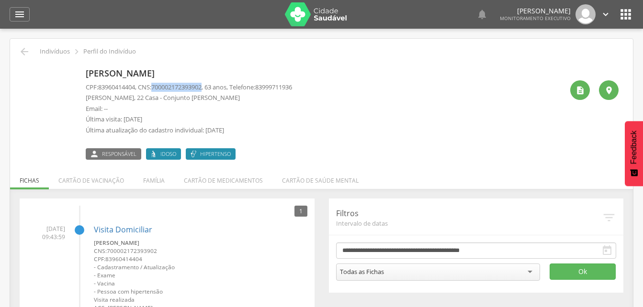
drag, startPoint x: 156, startPoint y: 86, endPoint x: 210, endPoint y: 87, distance: 53.7
click at [210, 87] on p "CPF: 83960414404 , CNS: [PHONE_NUMBER] , 63 anos, Telefone: [PHONE_NUMBER]" at bounding box center [189, 87] width 206 height 9
drag, startPoint x: 210, startPoint y: 87, endPoint x: 199, endPoint y: 86, distance: 10.6
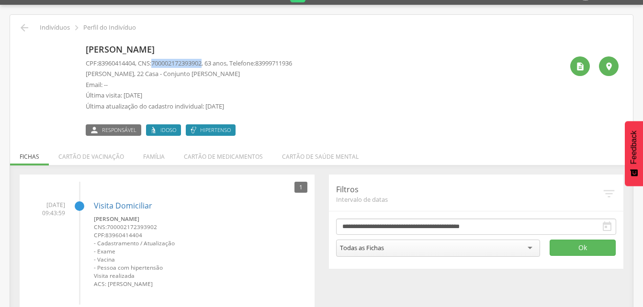
scroll to position [44, 0]
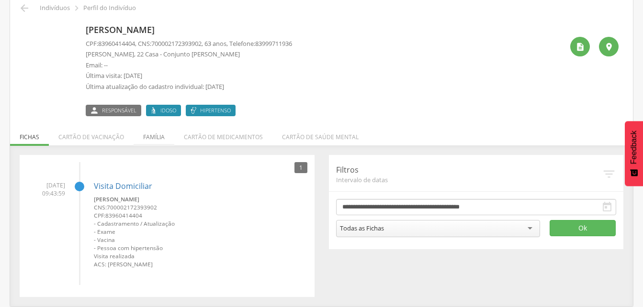
click at [153, 138] on li "Família" at bounding box center [154, 135] width 41 height 23
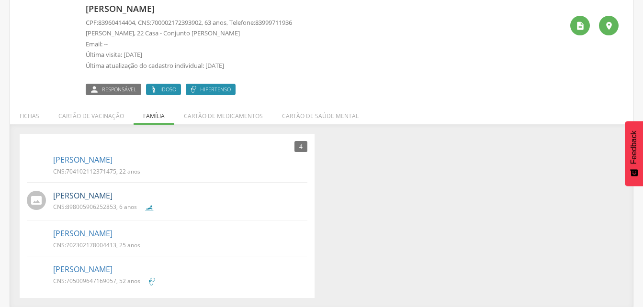
scroll to position [66, 0]
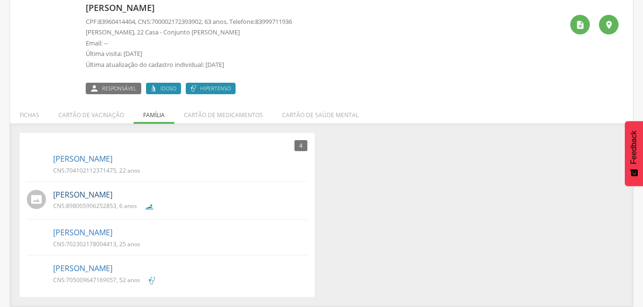
click at [105, 193] on link "[PERSON_NAME]" at bounding box center [82, 195] width 59 height 11
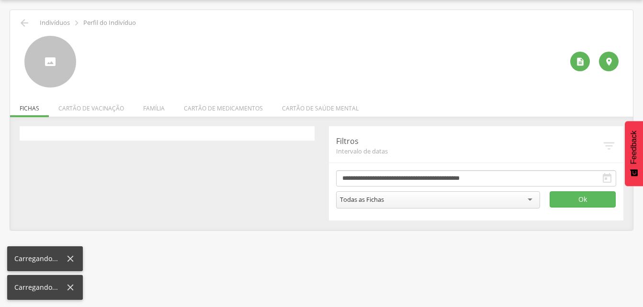
scroll to position [29, 0]
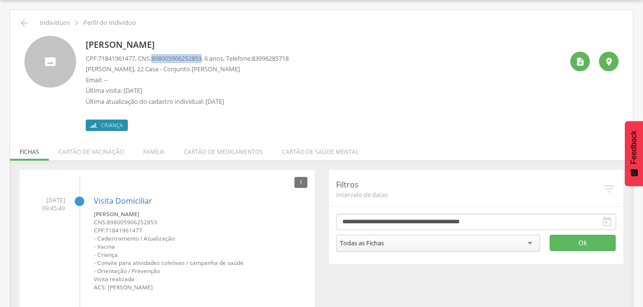
drag, startPoint x: 157, startPoint y: 58, endPoint x: 210, endPoint y: 59, distance: 53.6
click at [210, 59] on p "CPF: 71841961477 , CNS: [PHONE_NUMBER] , 6 anos, Telefone: [PHONE_NUMBER]" at bounding box center [187, 58] width 203 height 9
drag, startPoint x: 210, startPoint y: 59, endPoint x: 199, endPoint y: 59, distance: 11.0
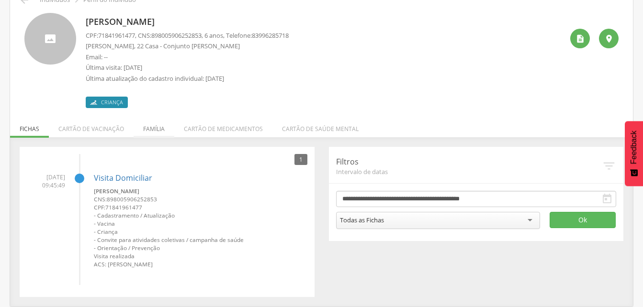
click at [156, 131] on li "Família" at bounding box center [154, 126] width 41 height 23
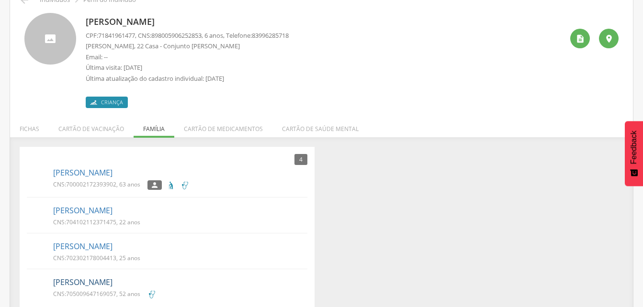
scroll to position [66, 0]
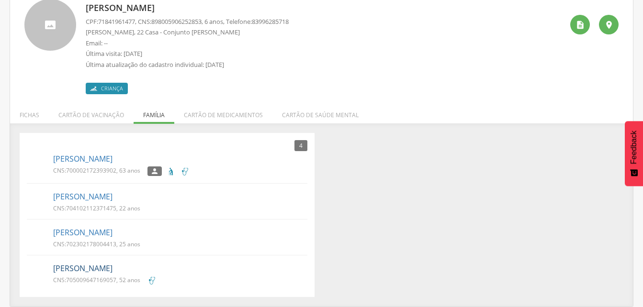
click at [106, 265] on link "[PERSON_NAME]" at bounding box center [82, 268] width 59 height 11
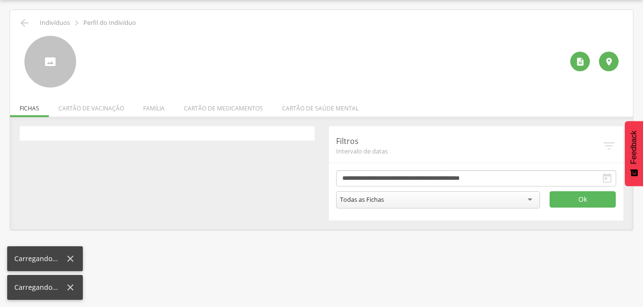
scroll to position [29, 0]
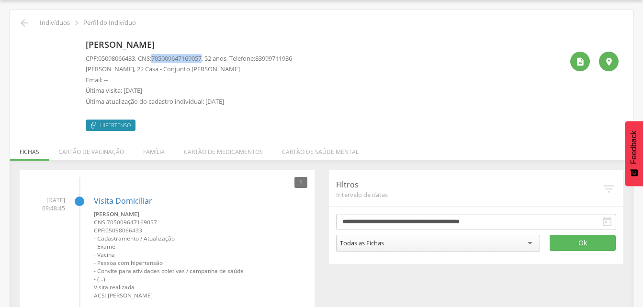
drag, startPoint x: 157, startPoint y: 56, endPoint x: 211, endPoint y: 60, distance: 54.3
click at [211, 60] on p "CPF: 05098066433 , CNS: [PHONE_NUMBER] , 52 anos, Telefone: [PHONE_NUMBER]" at bounding box center [189, 58] width 206 height 9
drag, startPoint x: 211, startPoint y: 60, endPoint x: 200, endPoint y: 57, distance: 11.8
click at [23, 22] on icon "" at bounding box center [24, 22] width 11 height 11
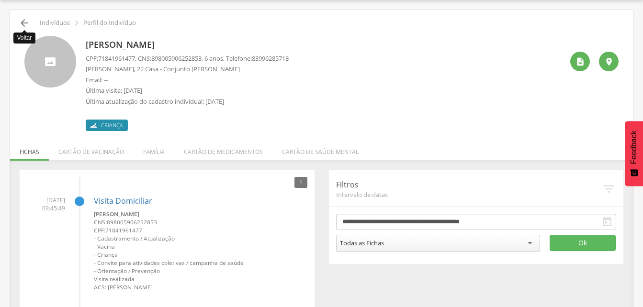
click at [28, 23] on icon "" at bounding box center [24, 22] width 11 height 11
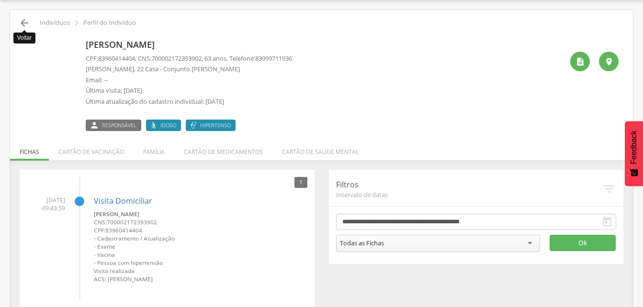
click at [26, 24] on icon "" at bounding box center [24, 22] width 11 height 11
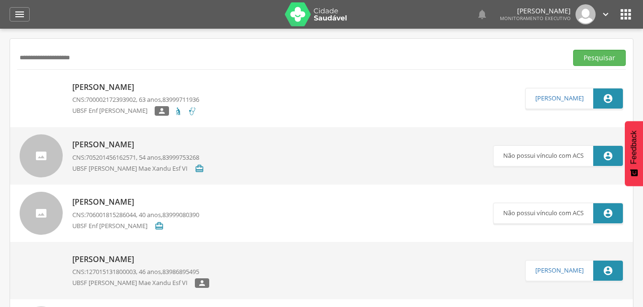
click at [26, 24] on div " Dashboard Supervisão Produtividade Mapa da cidade Mapa de cobertura Ranking A…" at bounding box center [322, 14] width 624 height 29
click at [101, 53] on input "**********" at bounding box center [290, 58] width 546 height 16
type input "*"
type input "**********"
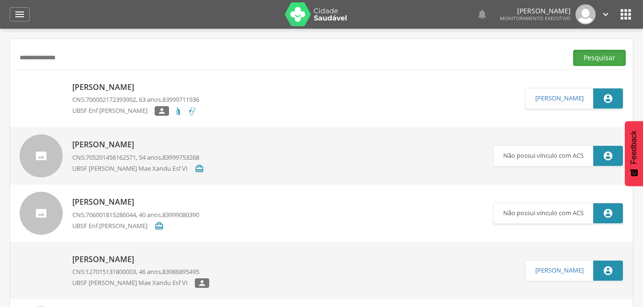
click at [606, 60] on button "Pesquisar" at bounding box center [599, 58] width 53 height 16
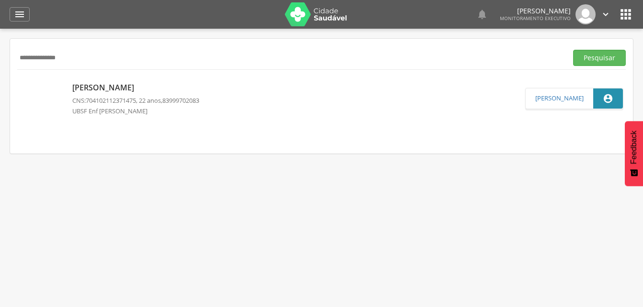
click at [155, 89] on p "[PERSON_NAME]" at bounding box center [135, 87] width 127 height 11
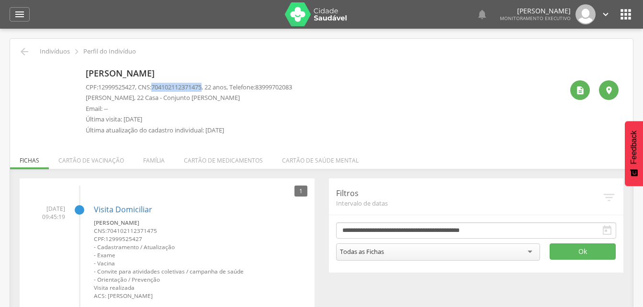
drag, startPoint x: 158, startPoint y: 86, endPoint x: 209, endPoint y: 89, distance: 51.8
click at [202, 89] on span "704102112371475" at bounding box center [176, 87] width 50 height 9
drag, startPoint x: 209, startPoint y: 89, endPoint x: 198, endPoint y: 85, distance: 11.7
click at [19, 15] on icon "" at bounding box center [19, 14] width 11 height 11
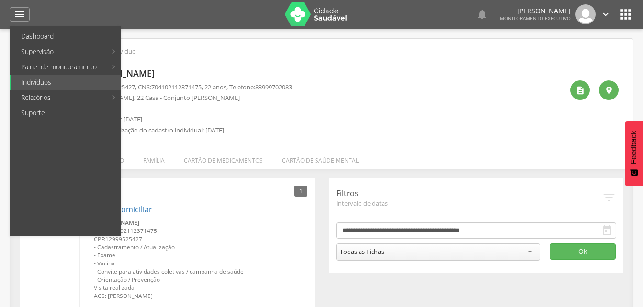
click at [270, 51] on div " Indivíduos  Perfil do Indivíduo" at bounding box center [321, 51] width 609 height 11
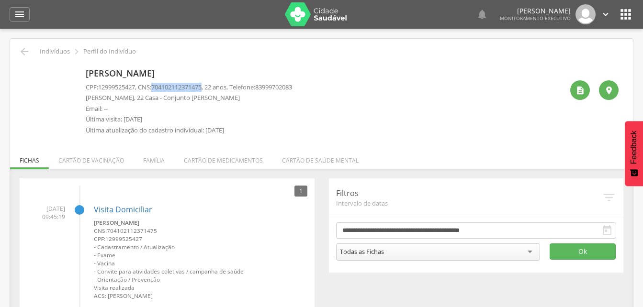
drag, startPoint x: 156, startPoint y: 86, endPoint x: 210, endPoint y: 88, distance: 54.6
click at [210, 88] on p "CPF: 12999525427 , CNS: [PHONE_NUMBER] , 22 anos, Telefone: [PHONE_NUMBER]" at bounding box center [189, 87] width 206 height 9
drag, startPoint x: 210, startPoint y: 88, endPoint x: 194, endPoint y: 89, distance: 15.8
click at [151, 161] on li "Família" at bounding box center [154, 158] width 41 height 23
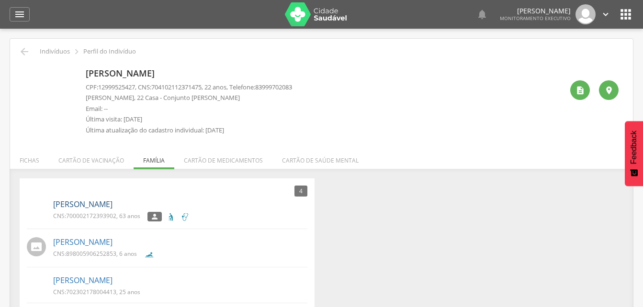
click at [98, 204] on link "[PERSON_NAME]" at bounding box center [82, 204] width 59 height 11
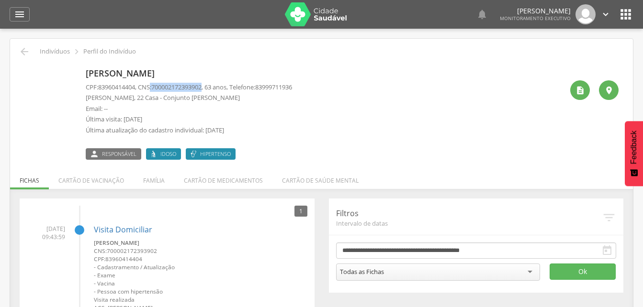
drag, startPoint x: 155, startPoint y: 84, endPoint x: 210, endPoint y: 86, distance: 55.1
click at [210, 86] on p "CPF: 83960414404 , CNS: [PHONE_NUMBER] , 63 anos, Telefone: [PHONE_NUMBER]" at bounding box center [189, 87] width 206 height 9
drag, startPoint x: 210, startPoint y: 86, endPoint x: 198, endPoint y: 86, distance: 11.5
click at [156, 182] on li "Família" at bounding box center [154, 178] width 41 height 23
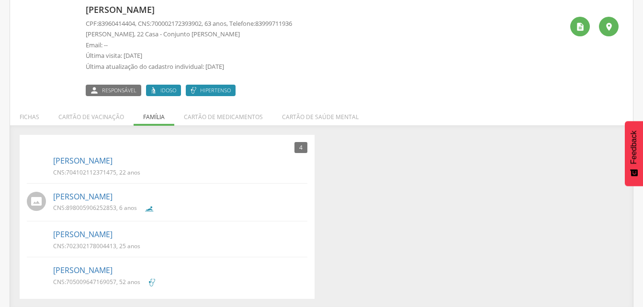
scroll to position [66, 0]
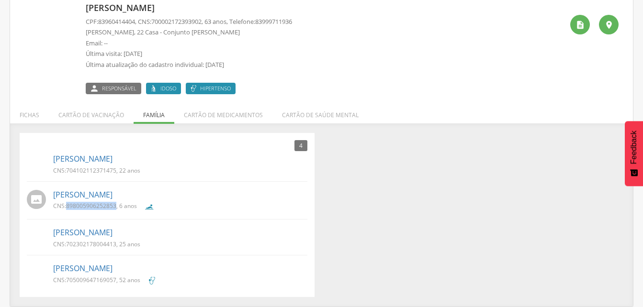
drag, startPoint x: 66, startPoint y: 204, endPoint x: 117, endPoint y: 207, distance: 50.8
click at [117, 207] on p "CNS: 898005906252853 , 6 anos" at bounding box center [95, 206] width 84 height 8
drag, startPoint x: 117, startPoint y: 207, endPoint x: 108, endPoint y: 205, distance: 8.8
drag, startPoint x: 65, startPoint y: 243, endPoint x: 117, endPoint y: 247, distance: 51.8
click at [117, 247] on p "CNS: 702302178004413 , 25 anos" at bounding box center [96, 244] width 87 height 8
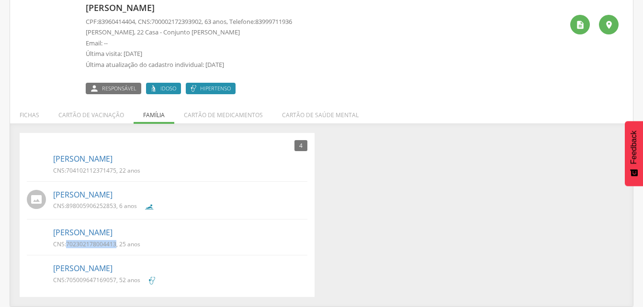
drag, startPoint x: 117, startPoint y: 247, endPoint x: 97, endPoint y: 246, distance: 20.1
click at [84, 278] on span "705009647169057" at bounding box center [91, 280] width 50 height 8
drag, startPoint x: 66, startPoint y: 280, endPoint x: 118, endPoint y: 282, distance: 52.2
click at [118, 282] on p "CNS: 705009647169057 , 52 anos" at bounding box center [96, 280] width 87 height 8
drag, startPoint x: 118, startPoint y: 282, endPoint x: 104, endPoint y: 278, distance: 13.8
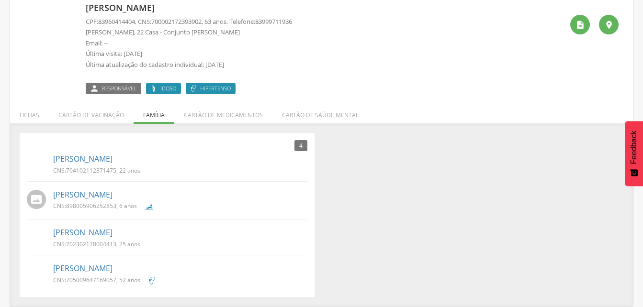
click at [346, 92] on div "[PERSON_NAME] CPF: 83960414404 , CNS: [PHONE_NUMBER] , 63 anos, Telefone: 83999…" at bounding box center [324, 46] width 477 height 95
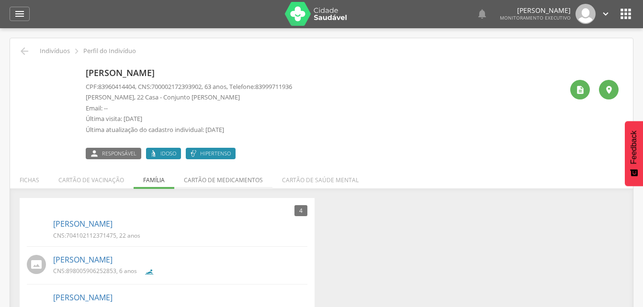
scroll to position [0, 0]
click at [21, 15] on icon "" at bounding box center [19, 14] width 11 height 11
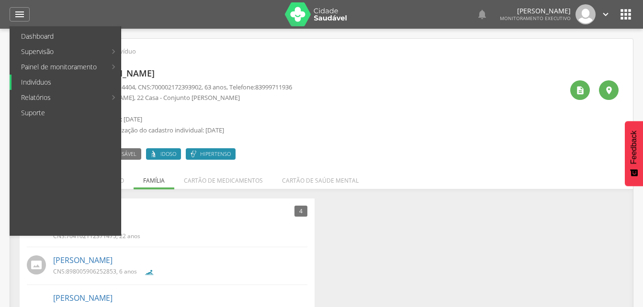
click at [42, 83] on link "Indivíduos" at bounding box center [65, 82] width 109 height 15
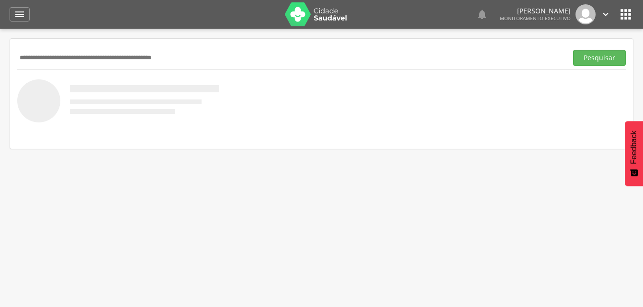
click at [44, 57] on input "text" at bounding box center [290, 58] width 546 height 16
click at [591, 58] on button "Pesquisar" at bounding box center [599, 58] width 53 height 16
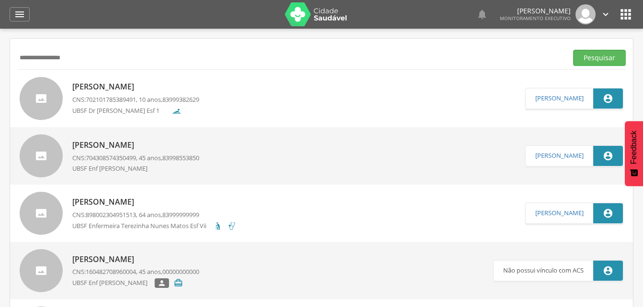
click at [87, 57] on input "**********" at bounding box center [290, 58] width 546 height 16
type input "*"
click at [596, 61] on button "Pesquisar" at bounding box center [599, 58] width 53 height 16
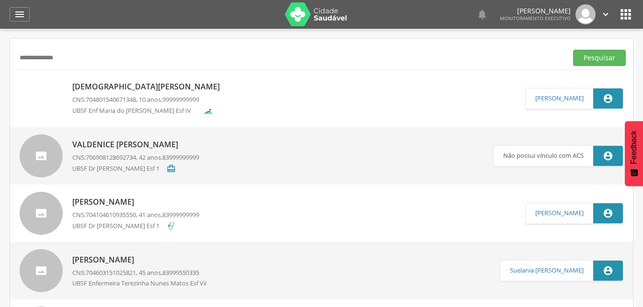
click at [80, 58] on input "**********" at bounding box center [290, 58] width 546 height 16
type input "*"
click at [573, 50] on button "Pesquisar" at bounding box center [599, 58] width 53 height 16
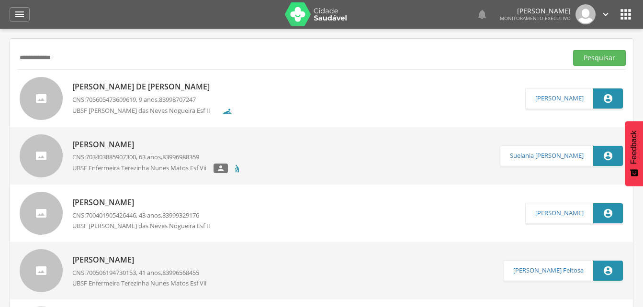
click at [86, 60] on input "**********" at bounding box center [290, 58] width 546 height 16
type input "*"
type input "**********"
click at [592, 63] on button "Pesquisar" at bounding box center [599, 58] width 53 height 16
